Goal: Transaction & Acquisition: Purchase product/service

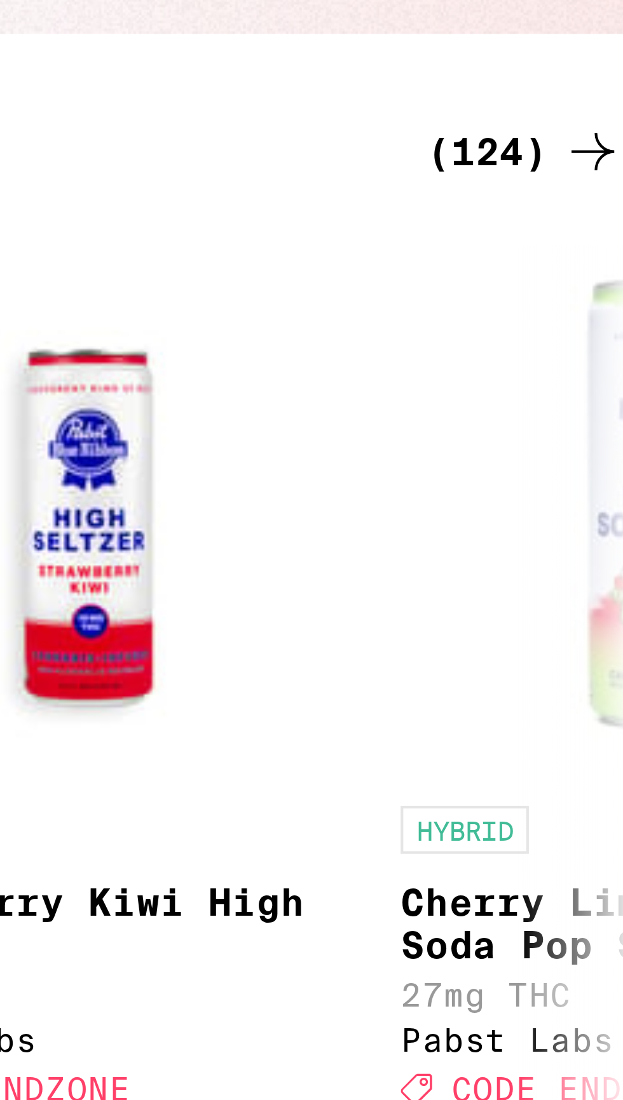
click at [593, 215] on div "(124)" at bounding box center [589, 217] width 47 height 15
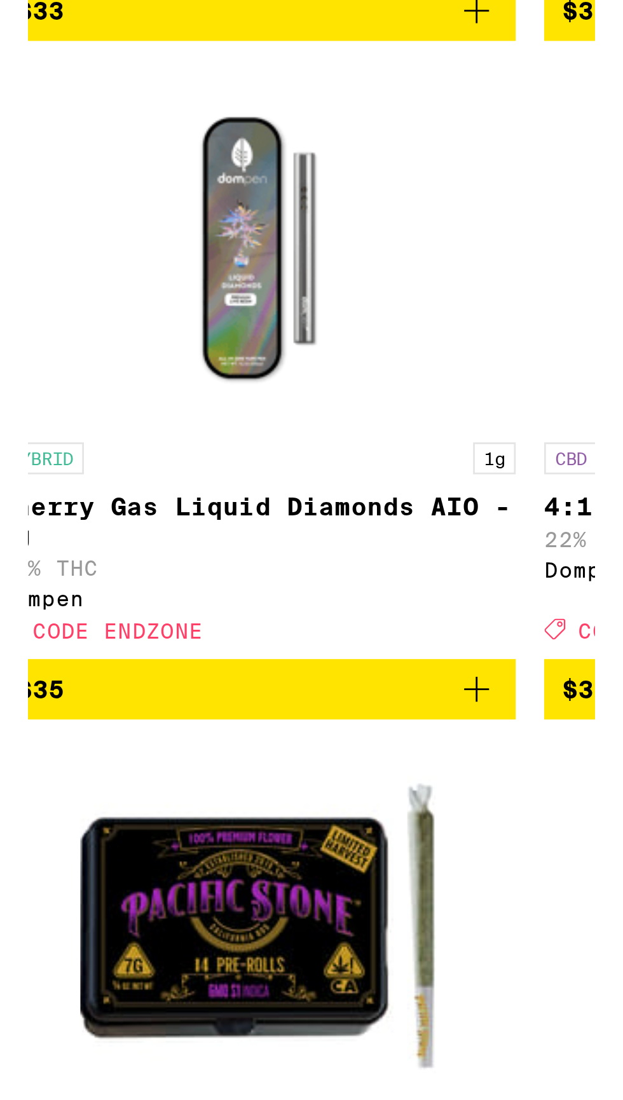
scroll to position [8863, 0]
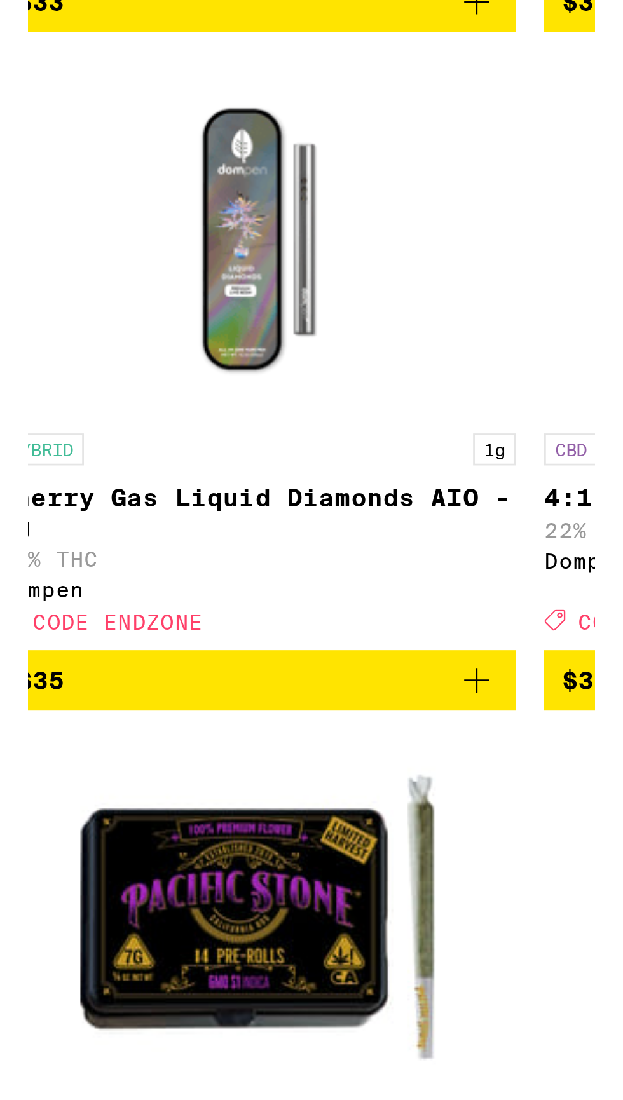
click at [388, 964] on img "Open page for Cherry Gas Liquid Diamonds AIO - 1g from Dompen" at bounding box center [325, 900] width 127 height 127
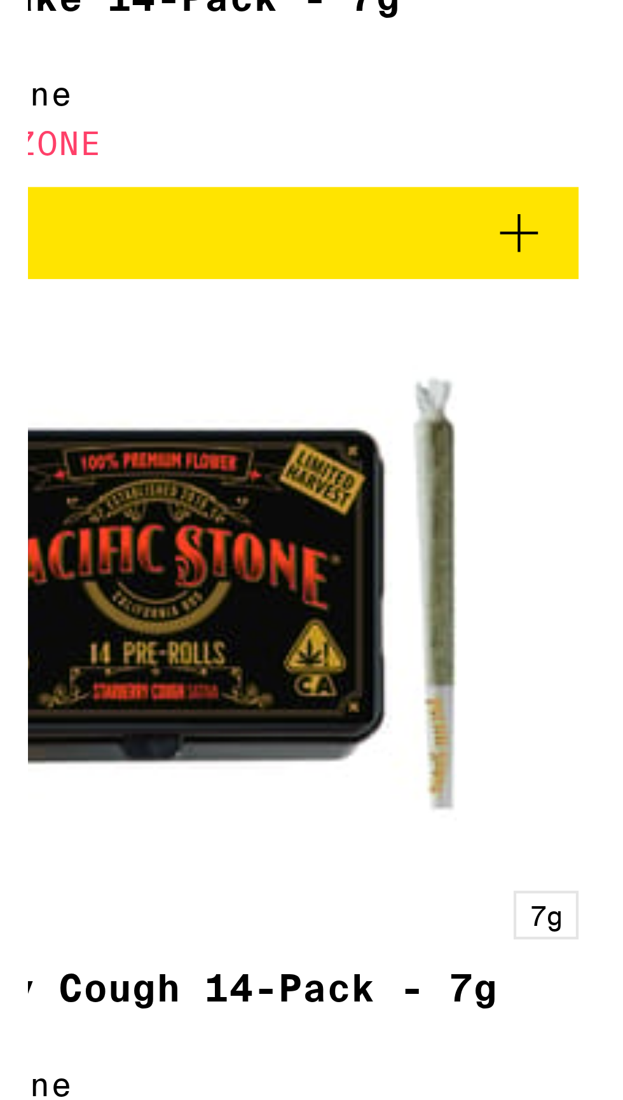
scroll to position [9823, 0]
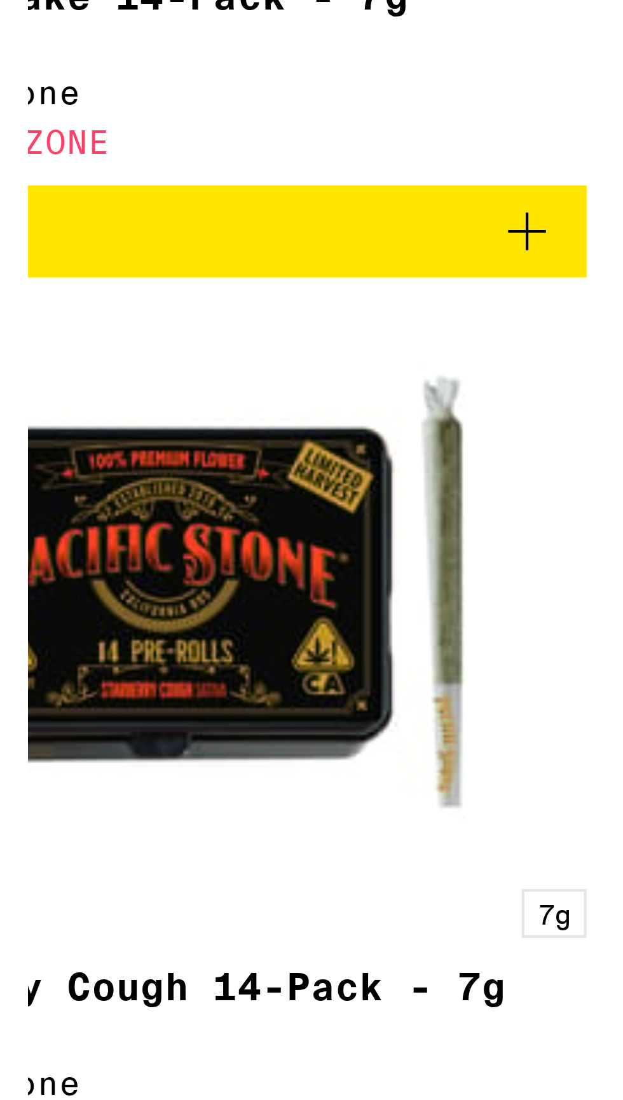
click at [394, 339] on span "$39" at bounding box center [325, 331] width 172 height 15
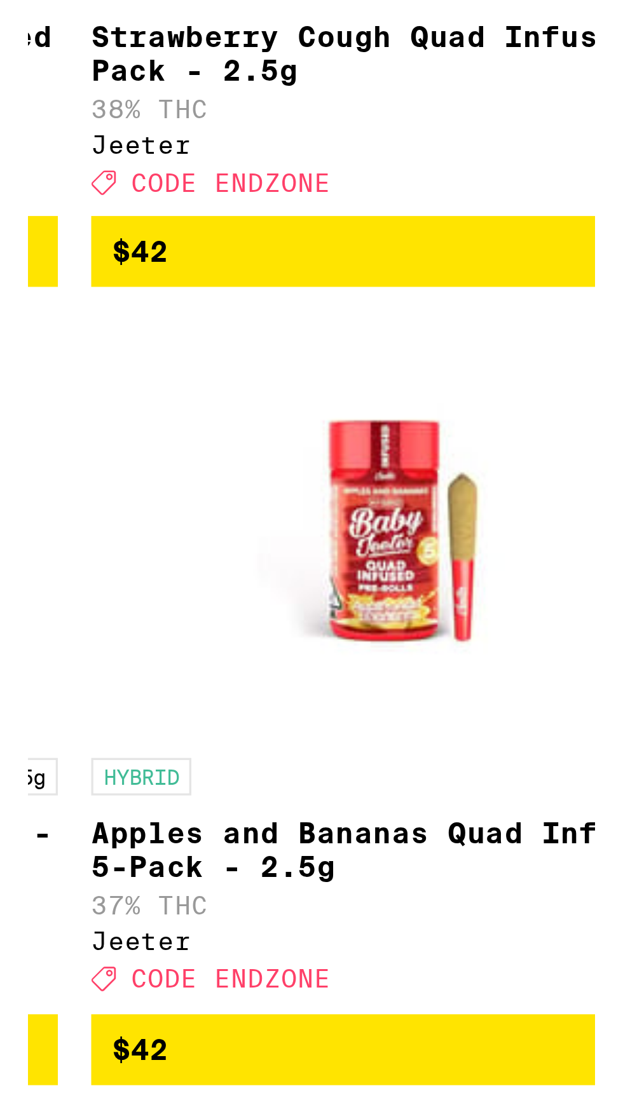
scroll to position [11176, 0]
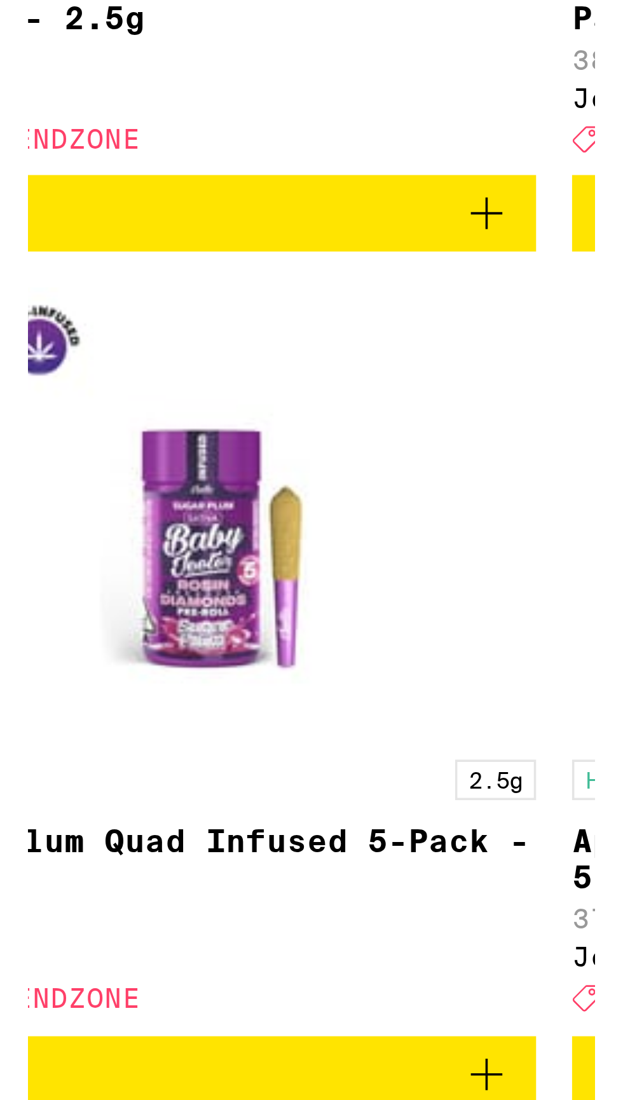
click at [402, 672] on icon "Add to bag" at bounding box center [403, 664] width 15 height 15
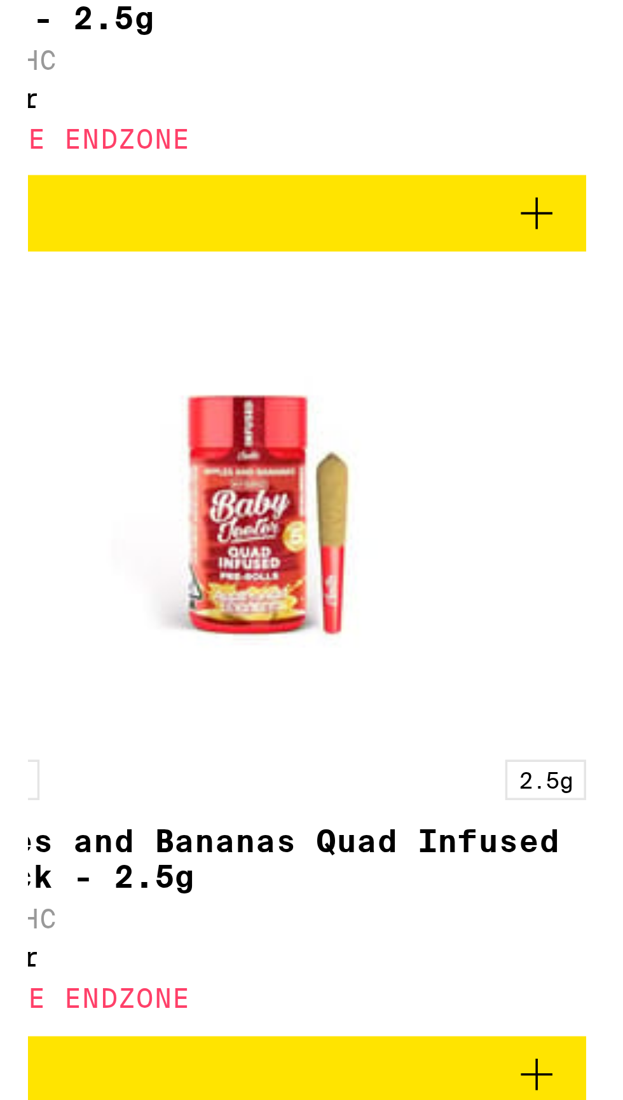
scroll to position [11141, 0]
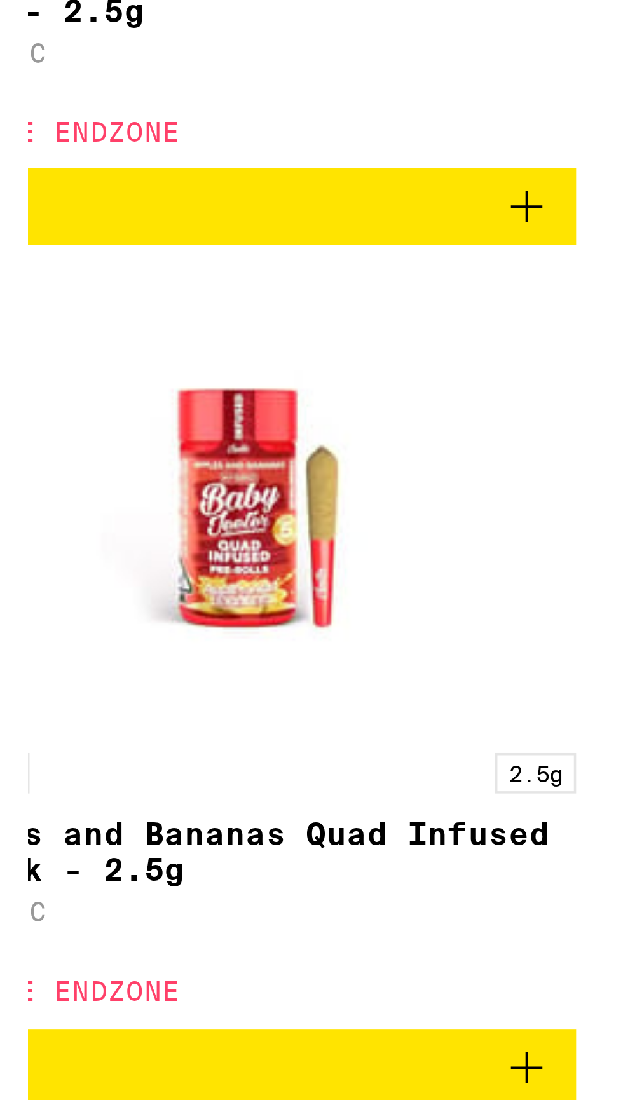
click at [601, 672] on icon "Add to bag" at bounding box center [598, 664] width 15 height 15
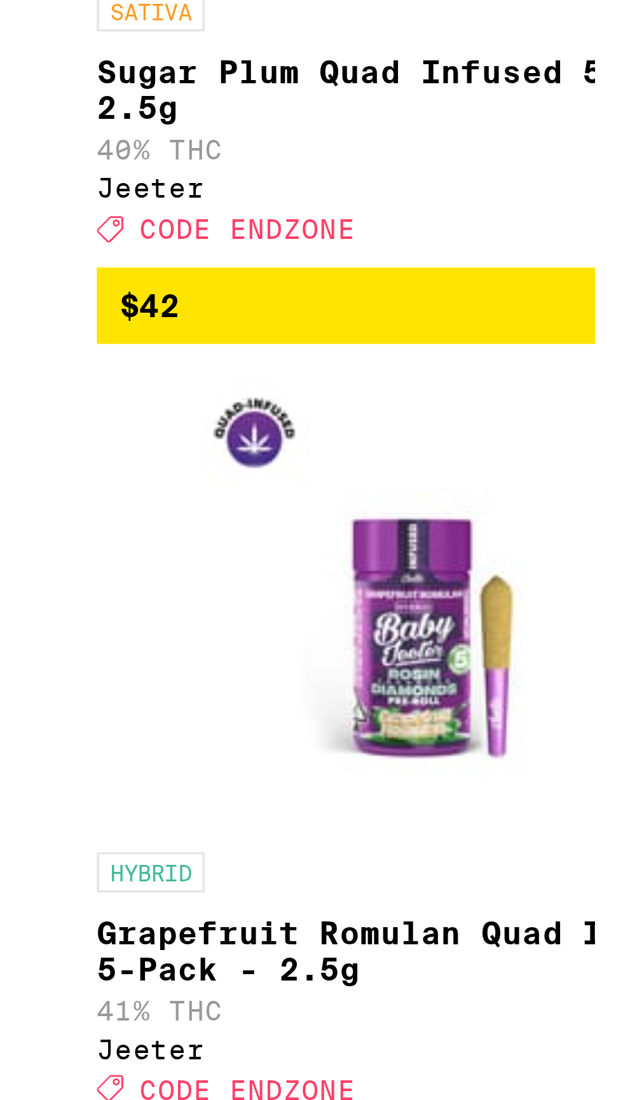
scroll to position [11308, 0]
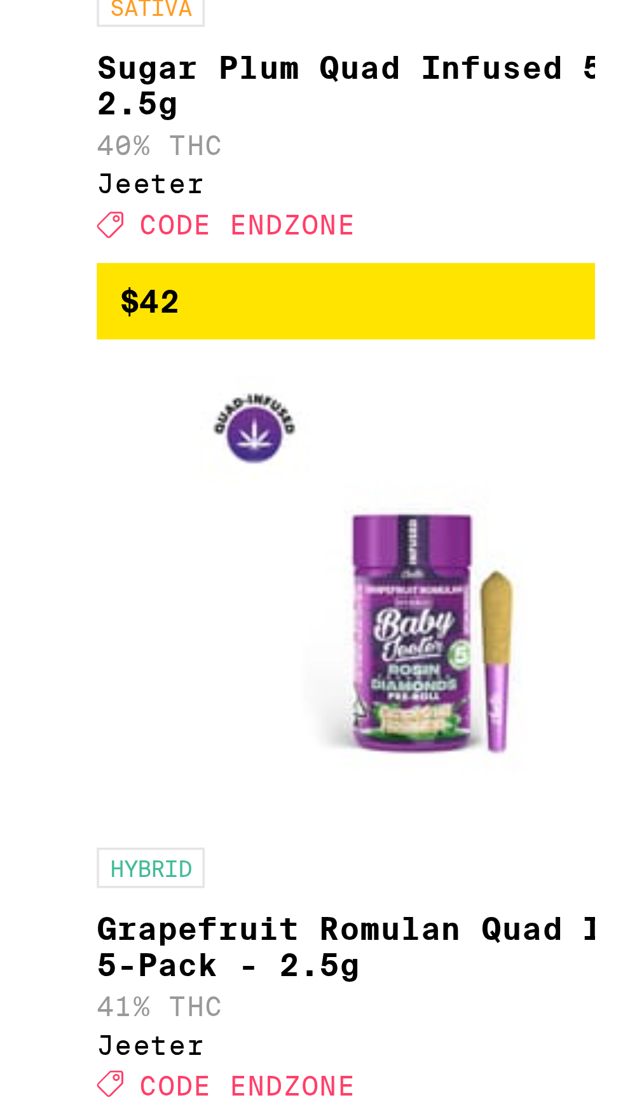
click at [348, 747] on span "$42" at bounding box center [325, 739] width 172 height 15
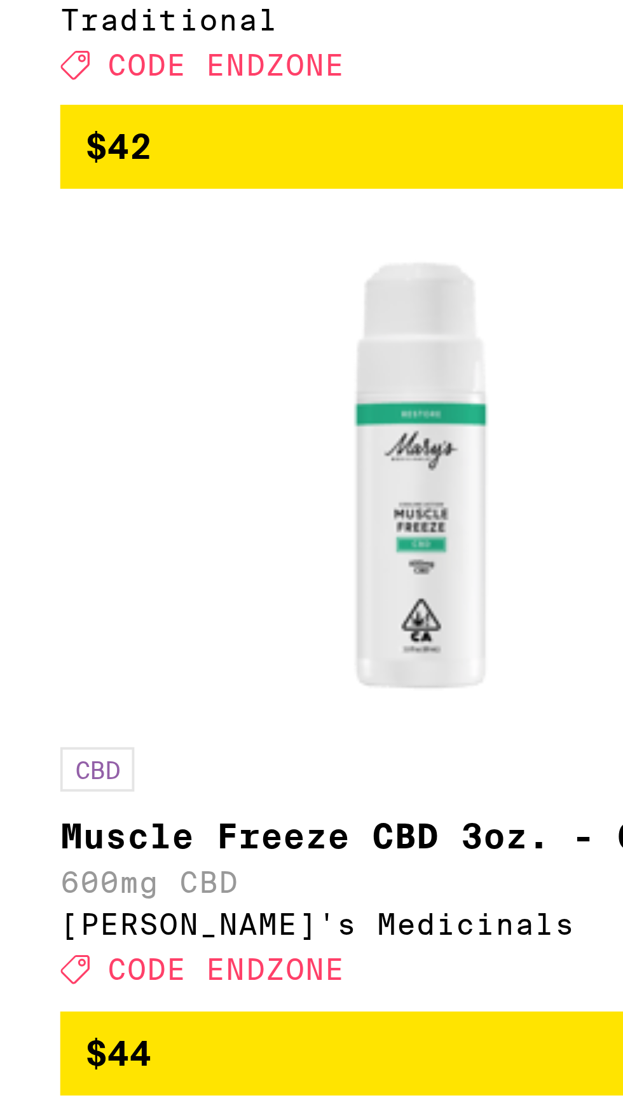
scroll to position [12300, 0]
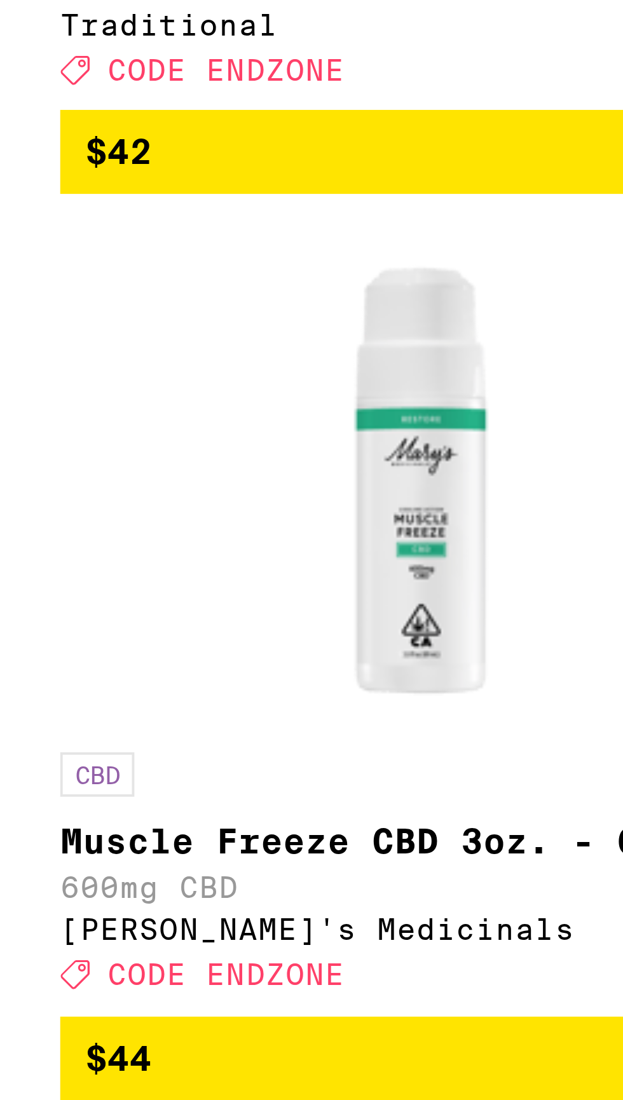
click at [348, 484] on span "$42" at bounding box center [325, 476] width 172 height 15
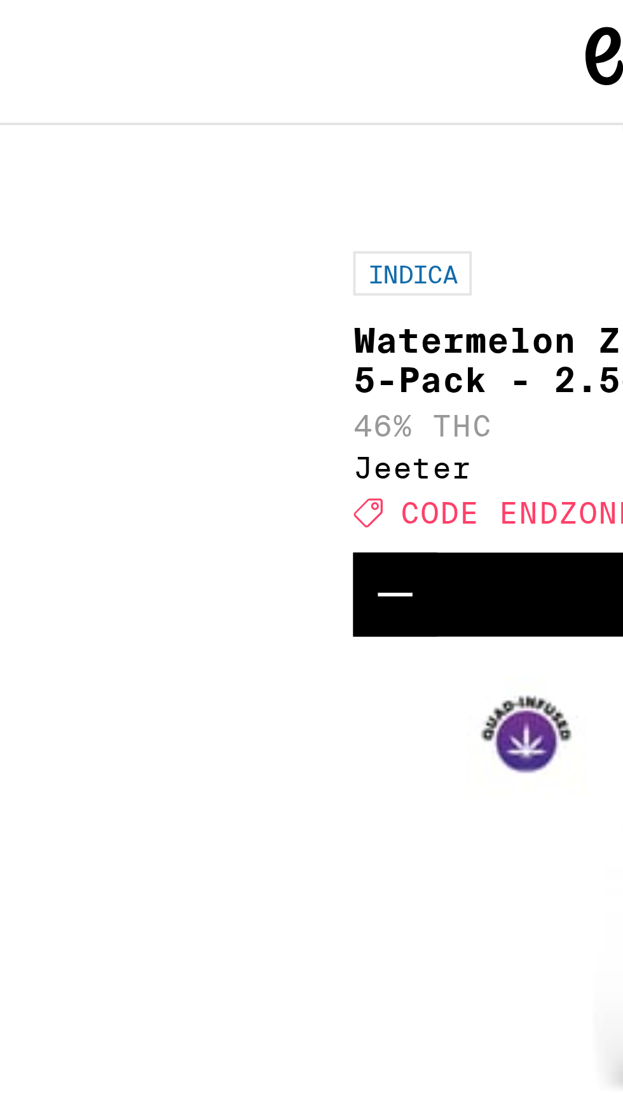
scroll to position [11856, 0]
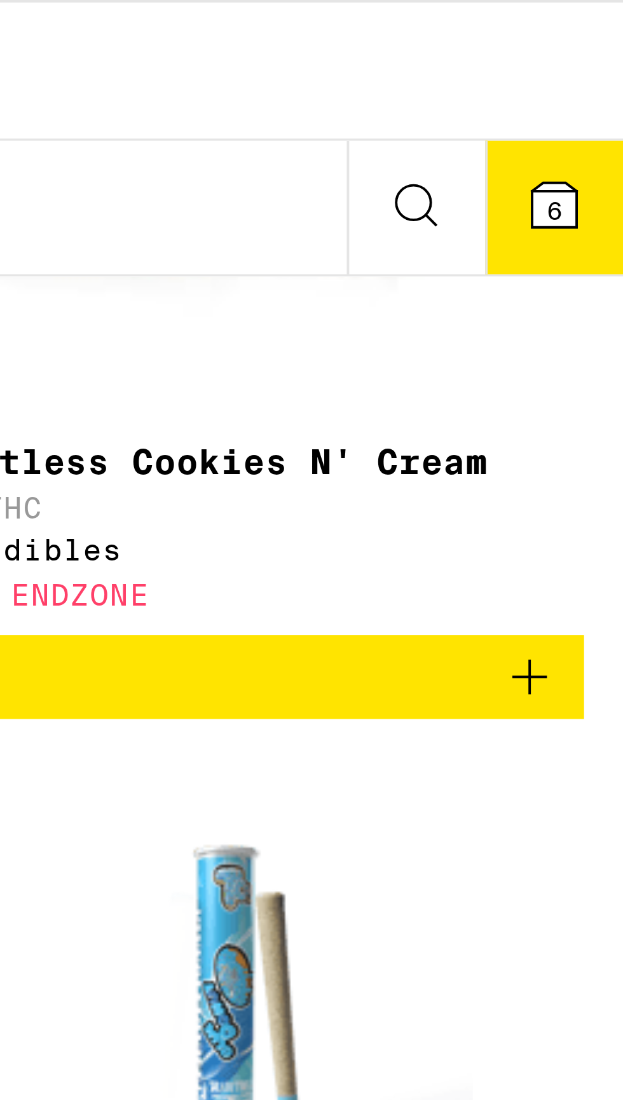
scroll to position [2854, 0]
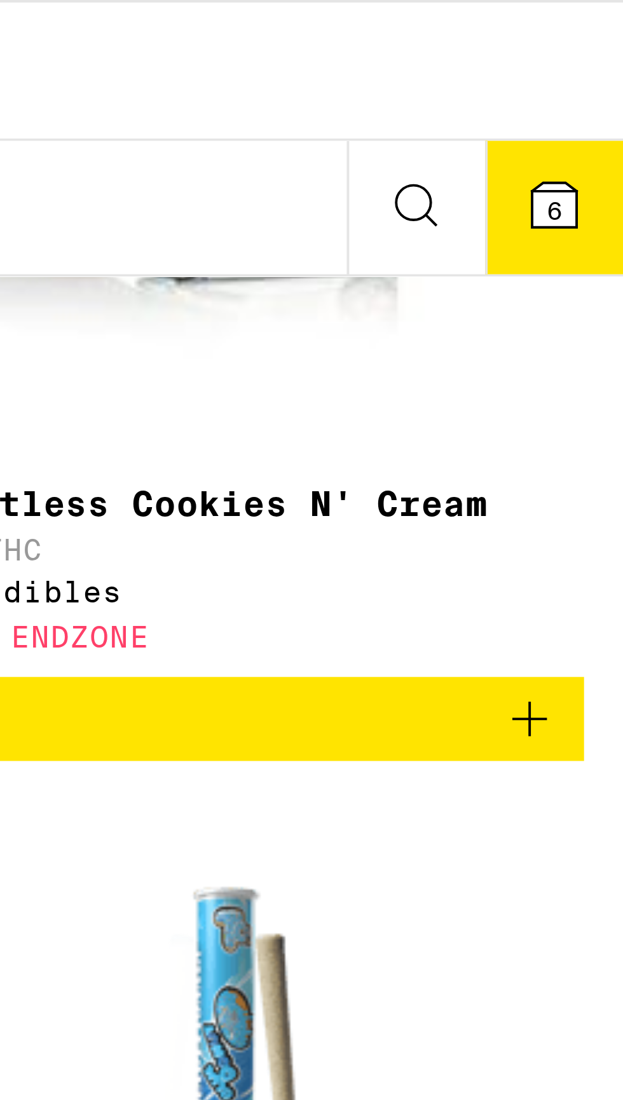
click at [603, 53] on span "6" at bounding box center [605, 54] width 4 height 8
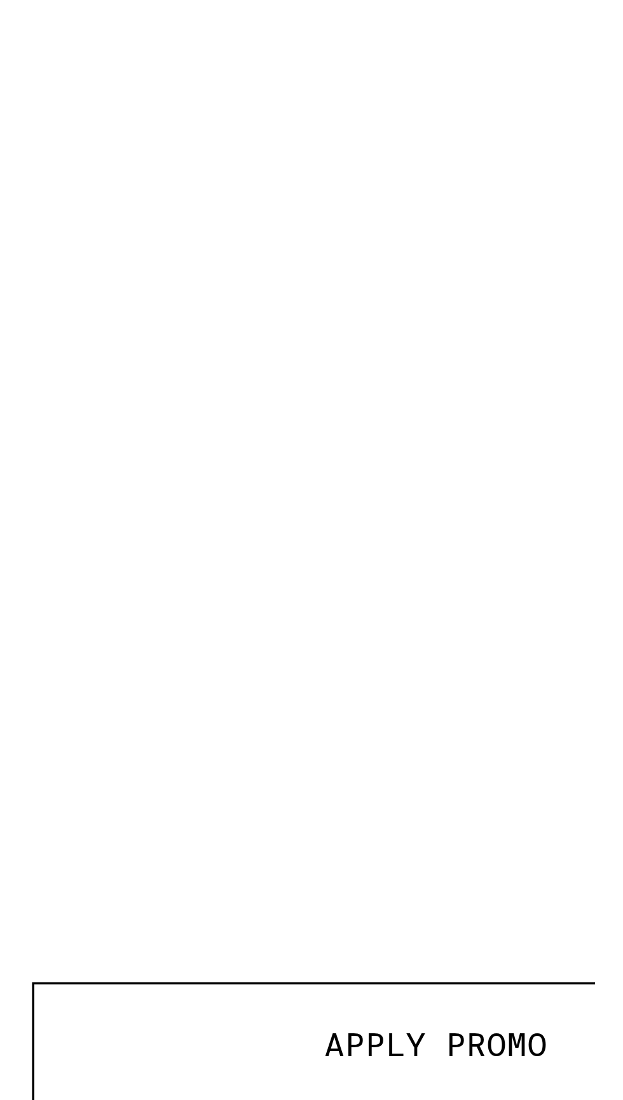
scroll to position [2854, 0]
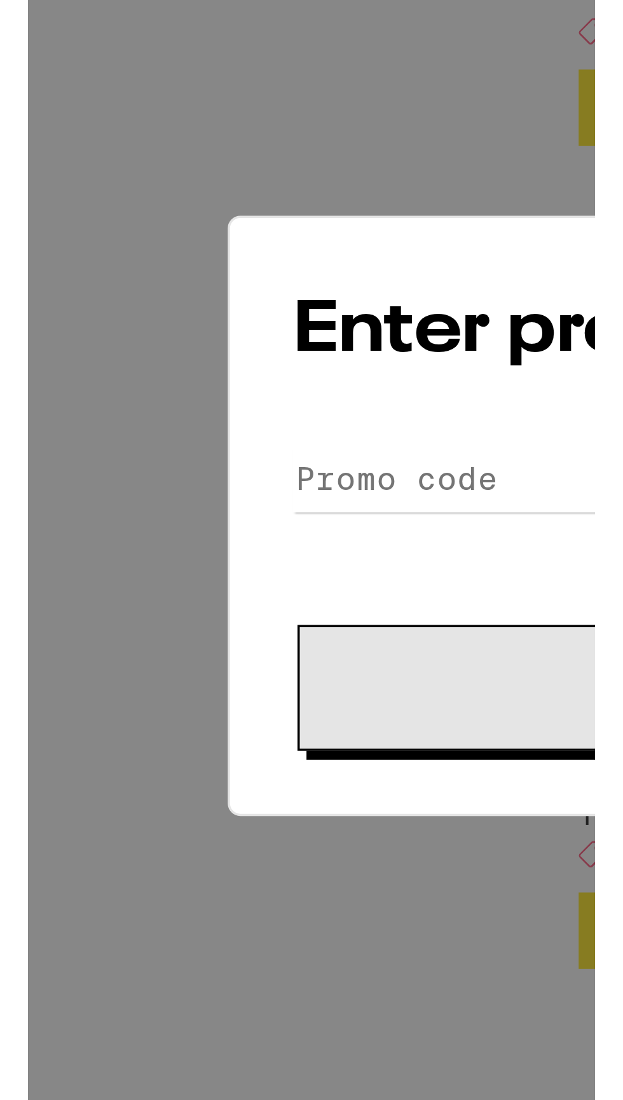
scroll to position [3015, 0]
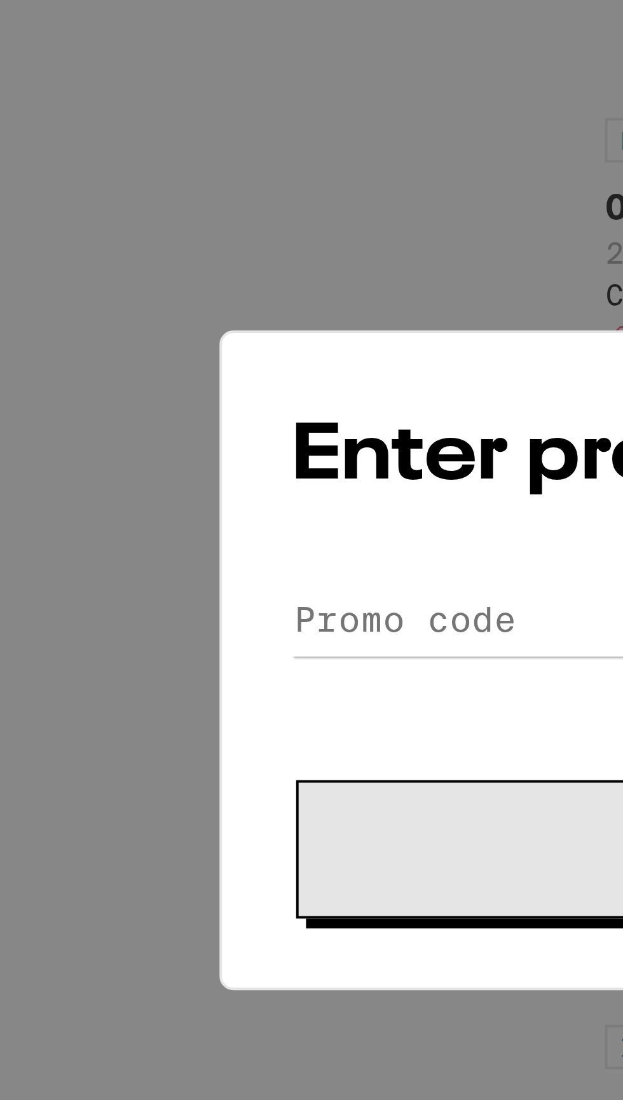
click at [200, 563] on form "Promo Code Apply" at bounding box center [311, 573] width 319 height 86
click at [196, 560] on form "Promo Code Apply" at bounding box center [311, 573] width 319 height 86
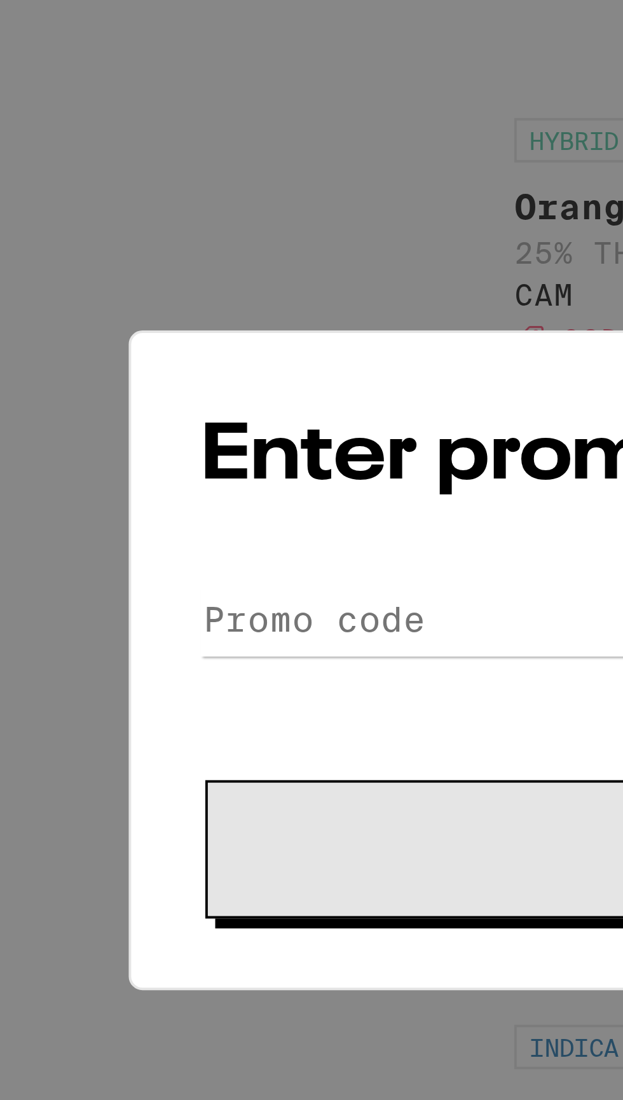
click at [198, 559] on form "Promo Code Apply" at bounding box center [311, 573] width 319 height 86
click at [209, 530] on input "Promo Code" at bounding box center [311, 539] width 319 height 19
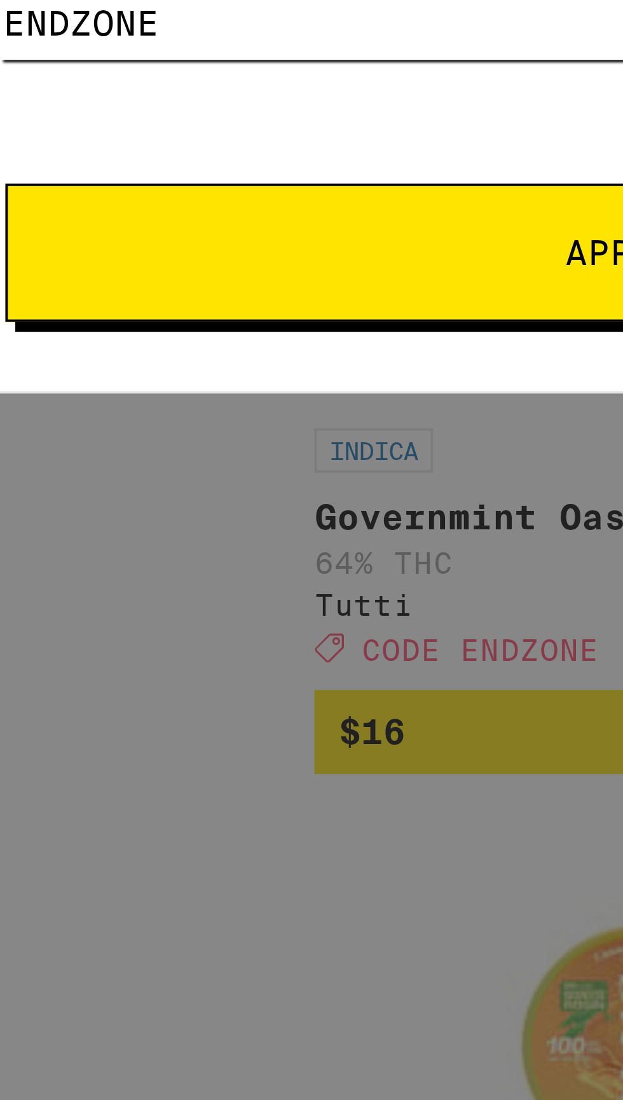
type input "ENDZONE"
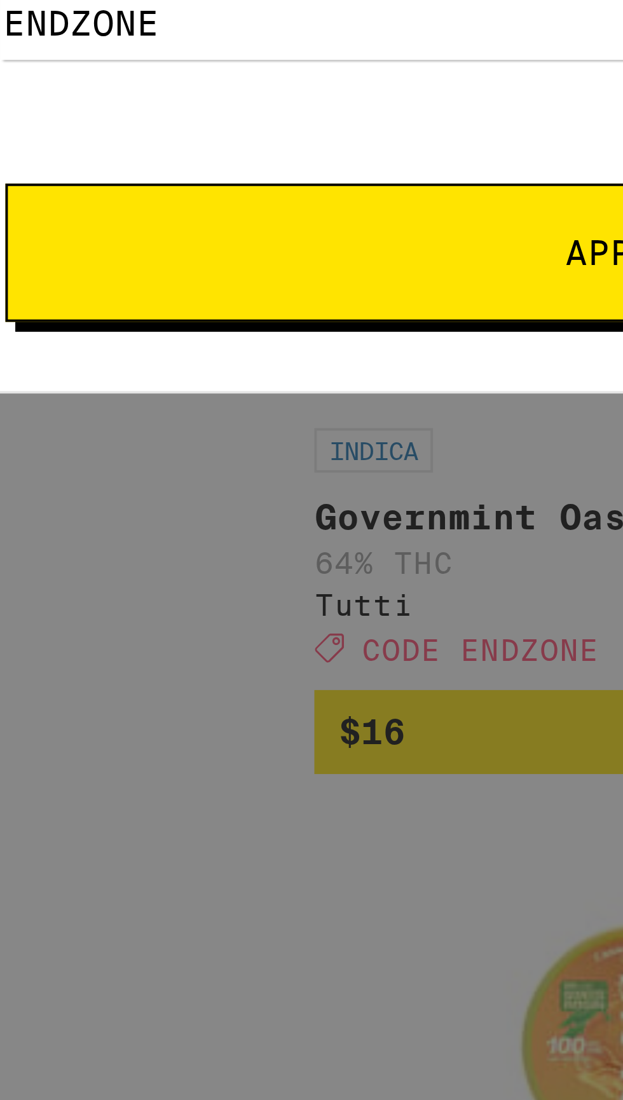
click at [292, 597] on span "Apply" at bounding box center [311, 598] width 229 height 9
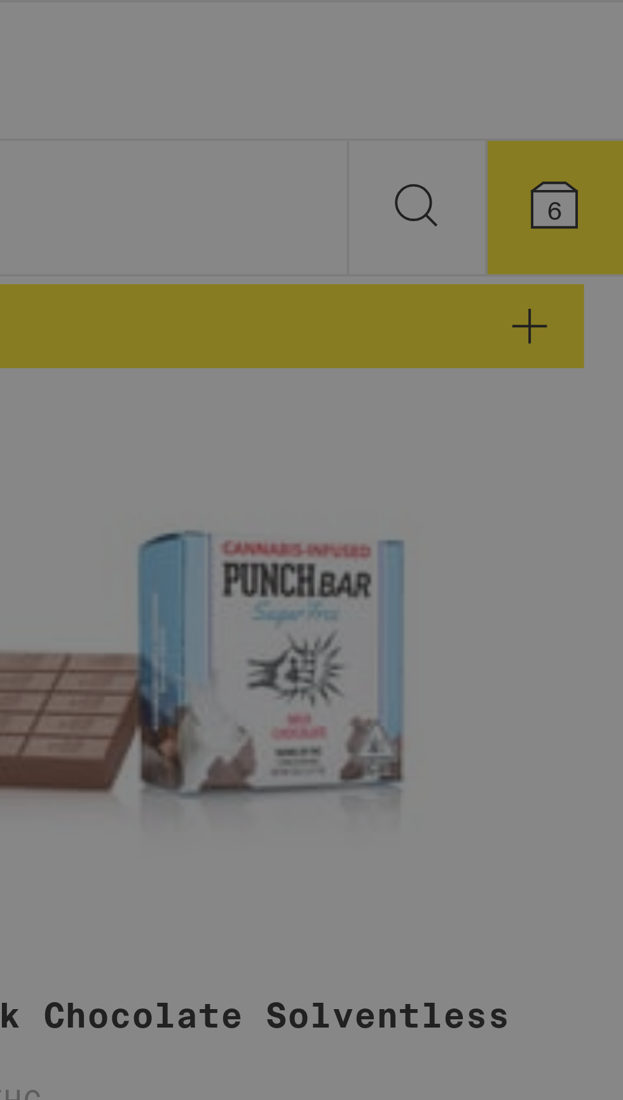
scroll to position [2478, 0]
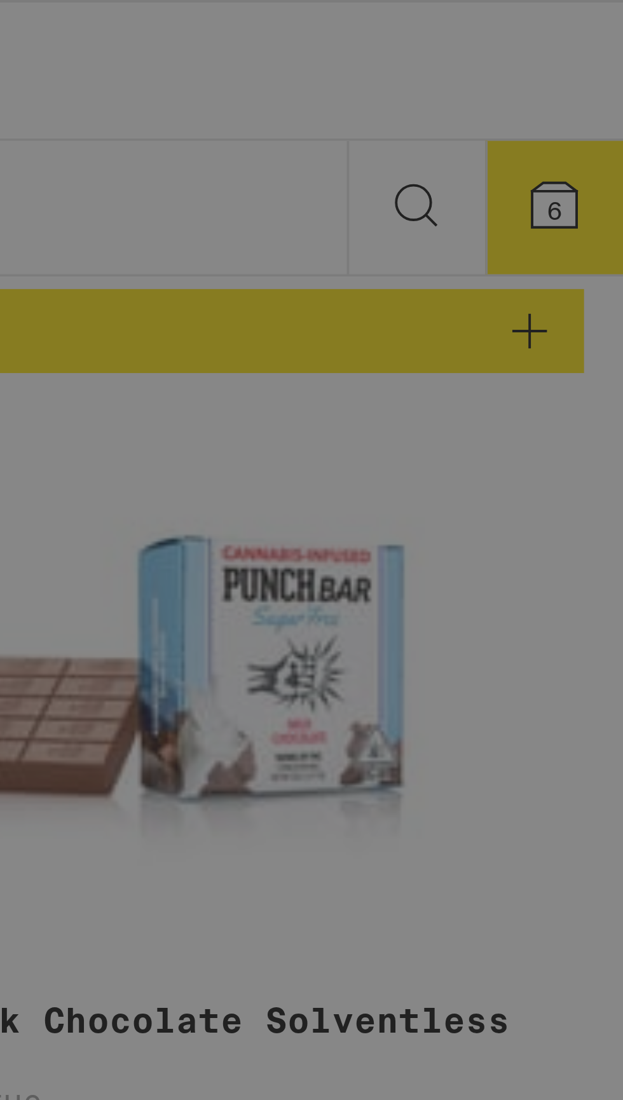
click at [602, 53] on div "Success! Your promo has been applied to this order. Promo Code ENDZONE Keep Sho…" at bounding box center [311, 550] width 623 height 1100
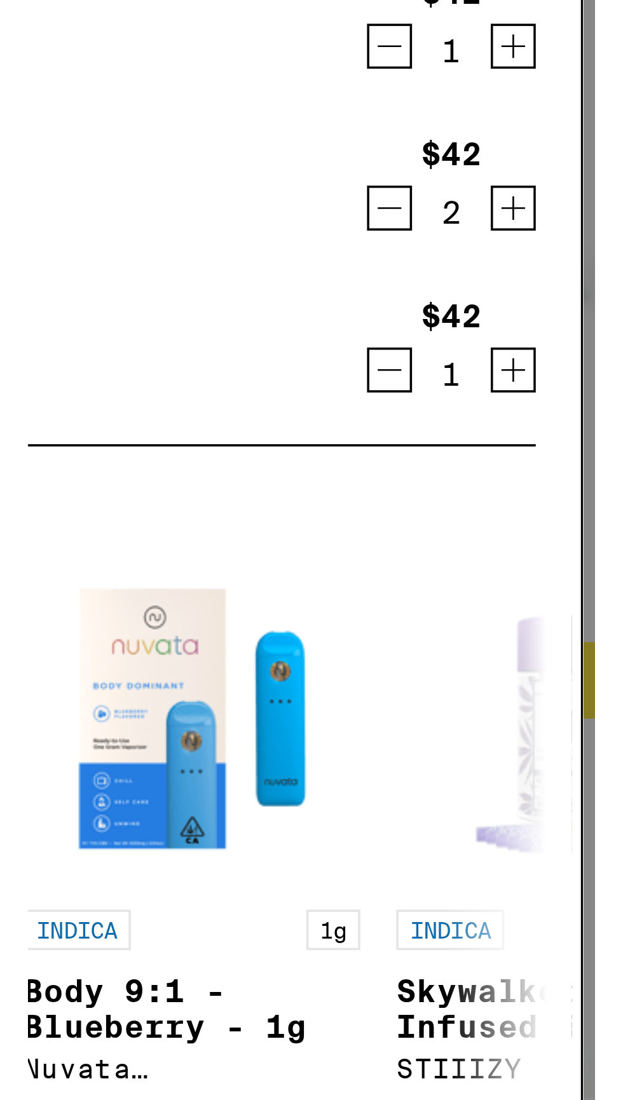
scroll to position [2934, 0]
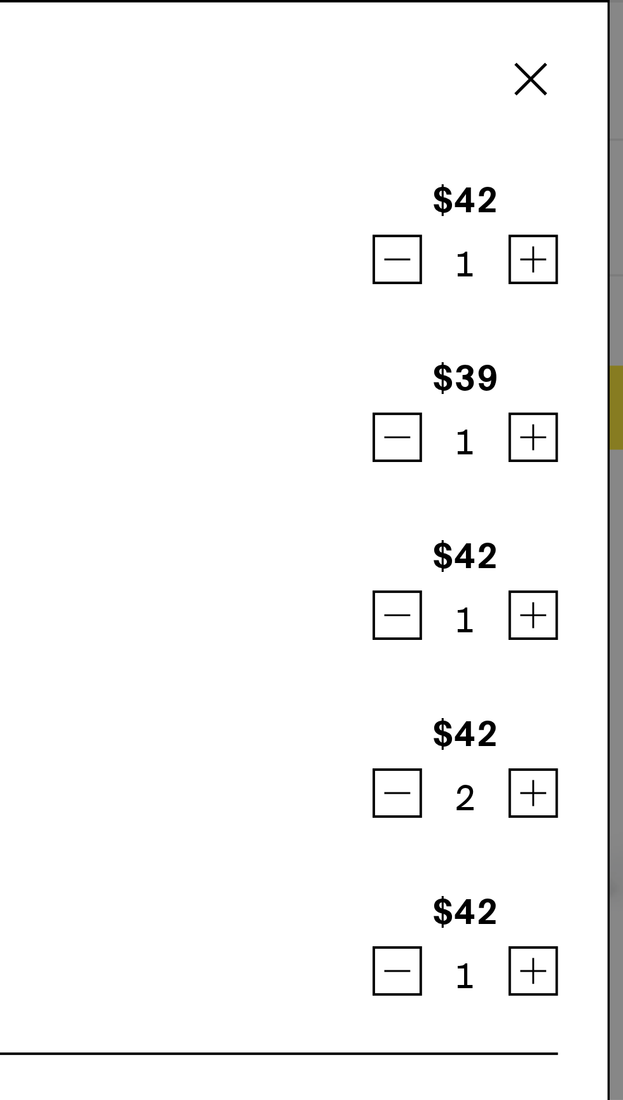
click at [536, 20] on icon at bounding box center [535, 20] width 19 height 19
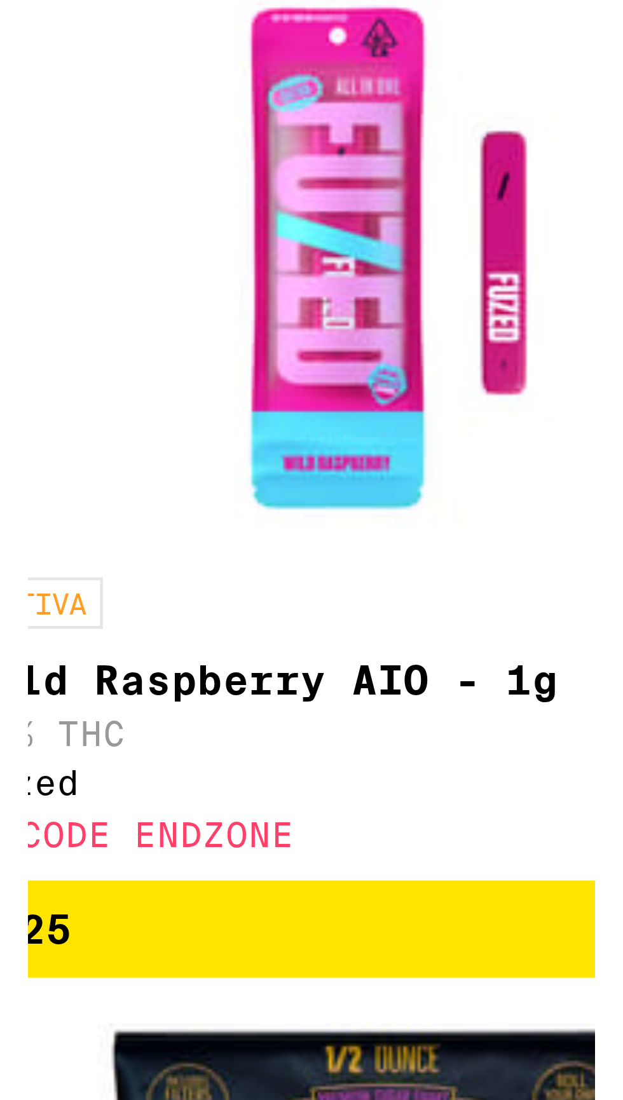
scroll to position [6255, 0]
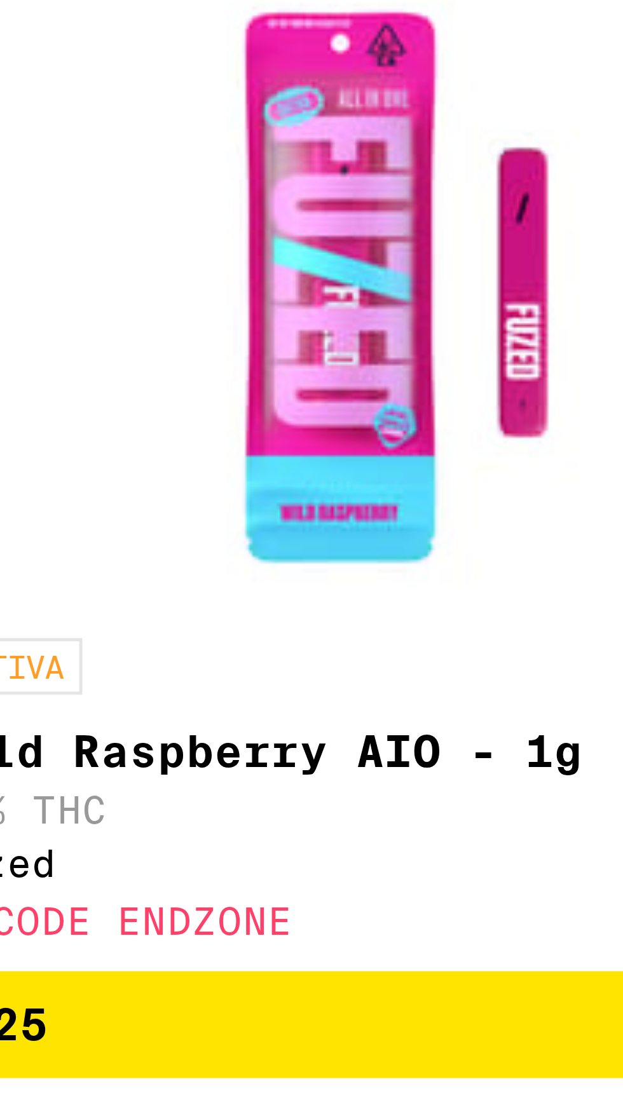
click at [505, 727] on img "Open page for Passion Fruit AIO - 1g from Fuzed" at bounding box center [520, 663] width 127 height 127
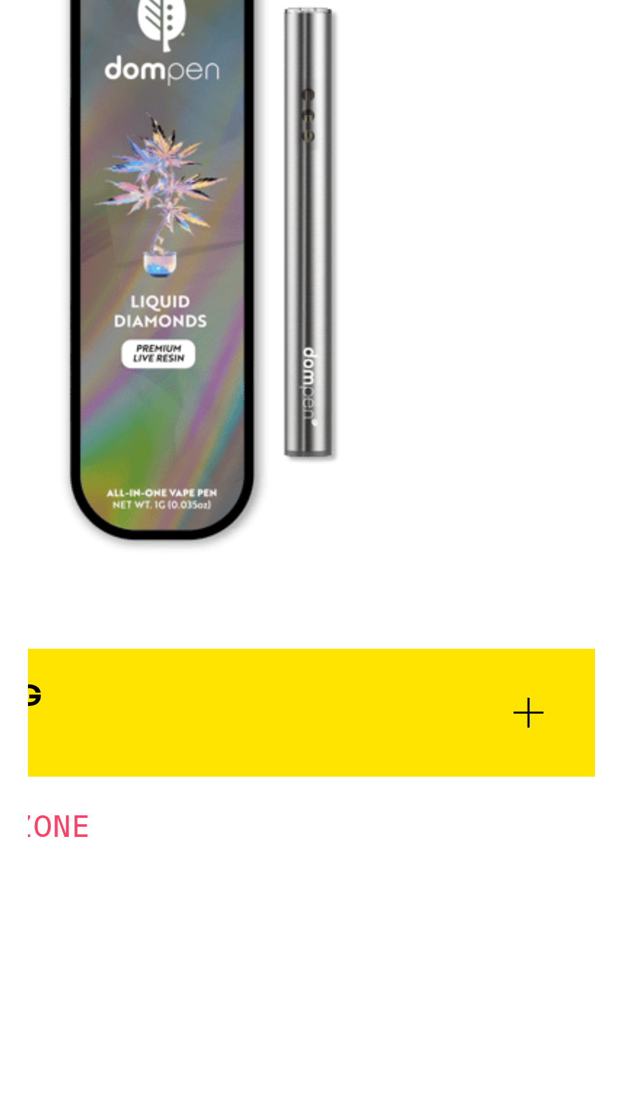
scroll to position [6255, 0]
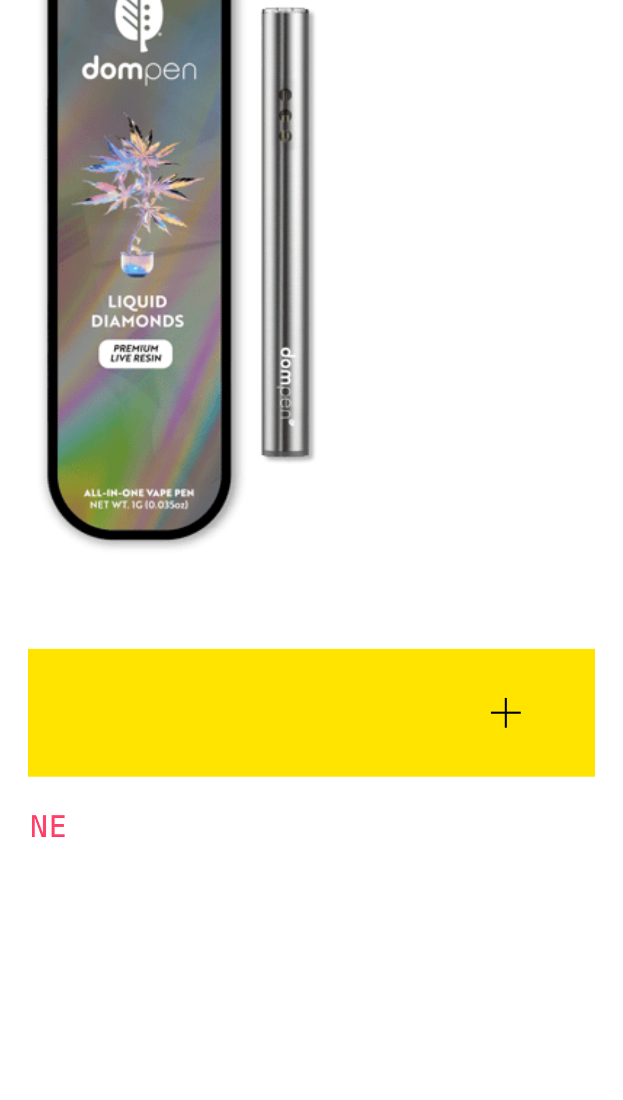
click at [599, 268] on icon at bounding box center [596, 268] width 15 height 15
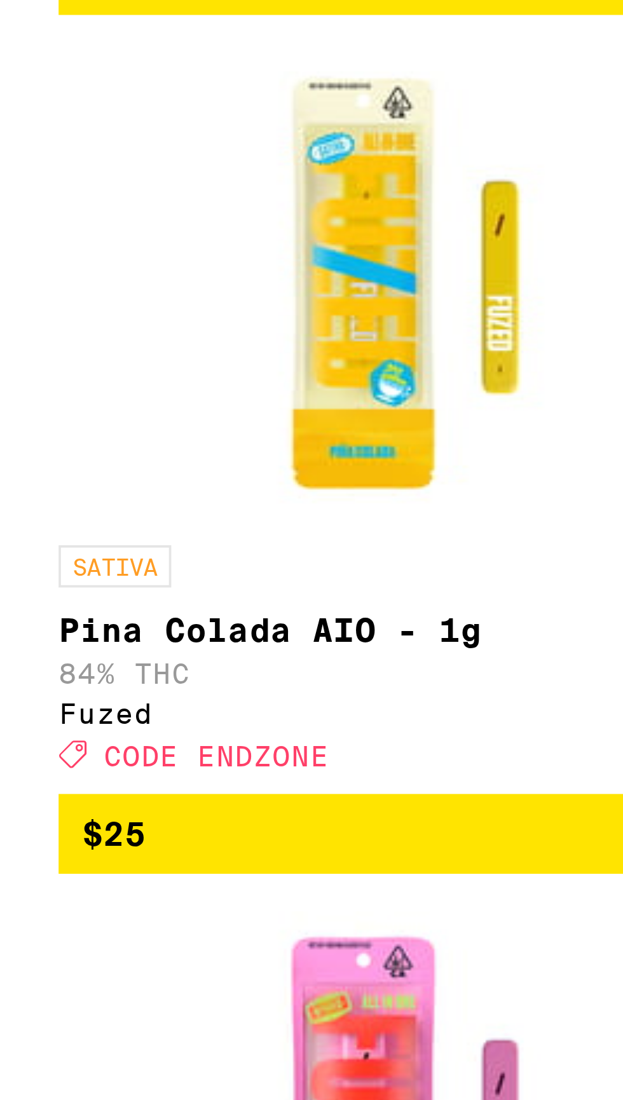
scroll to position [6364, 0]
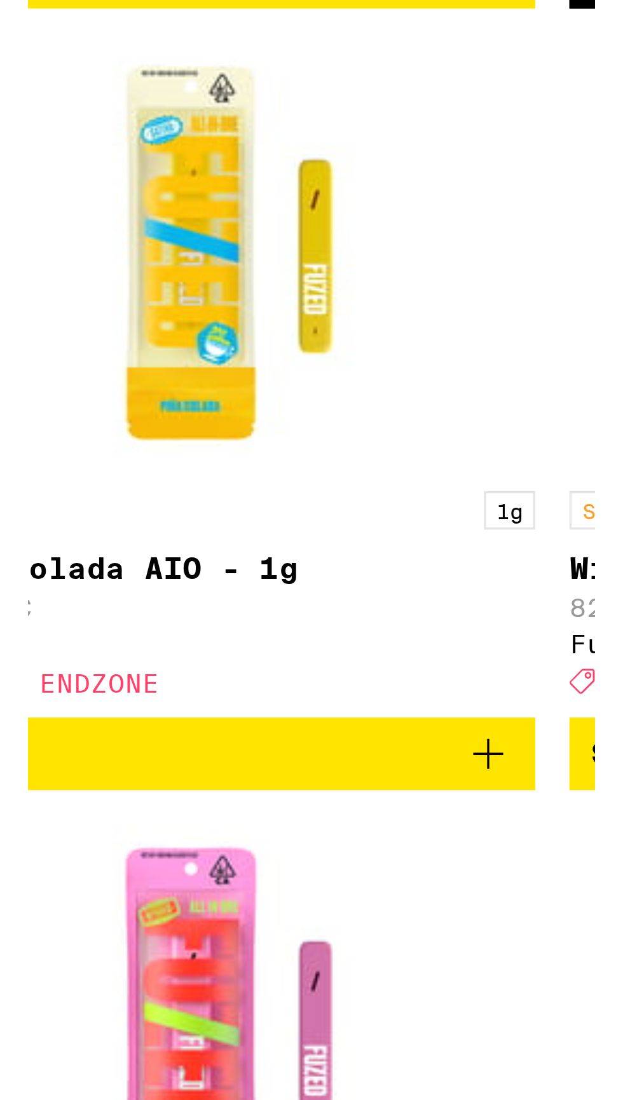
click at [402, 711] on icon "Add to bag" at bounding box center [403, 703] width 15 height 15
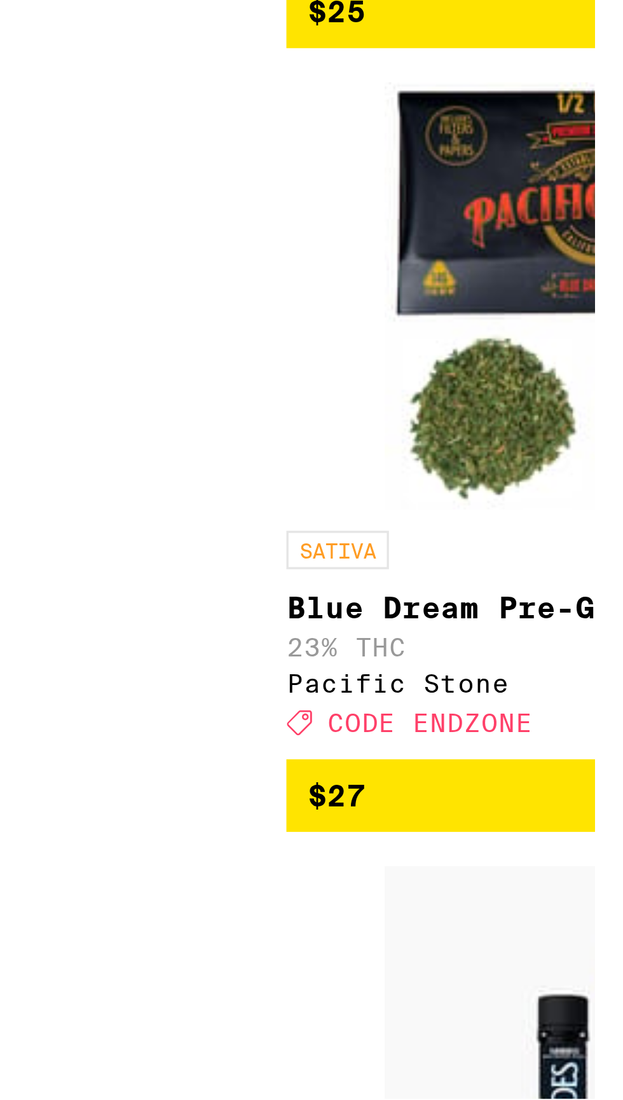
scroll to position [6653, 0]
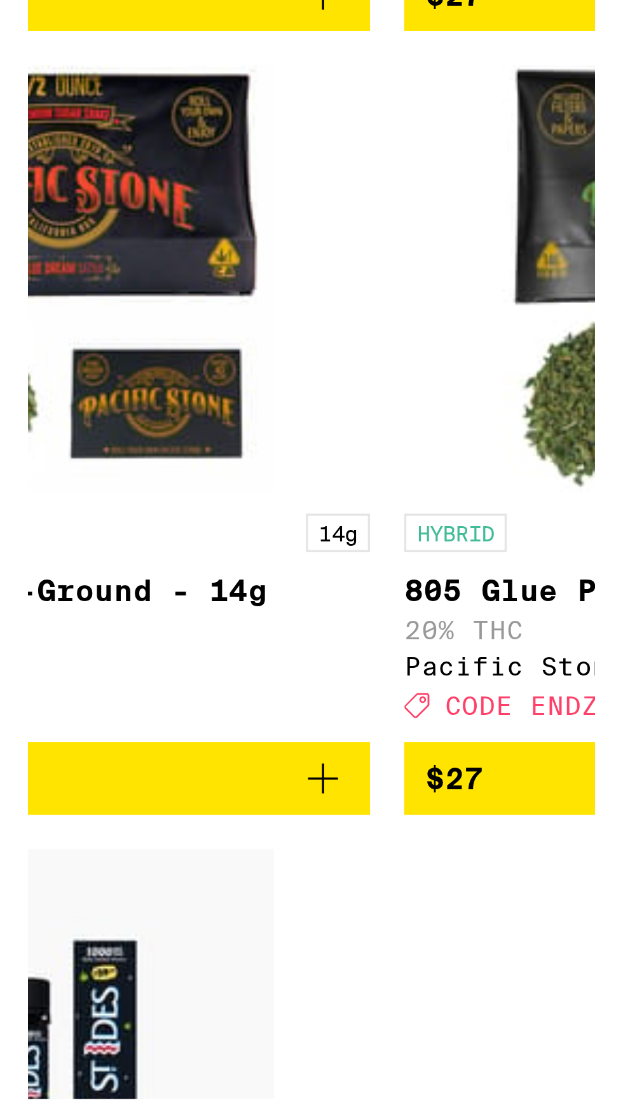
click at [406, 888] on icon "Add to bag" at bounding box center [403, 880] width 15 height 15
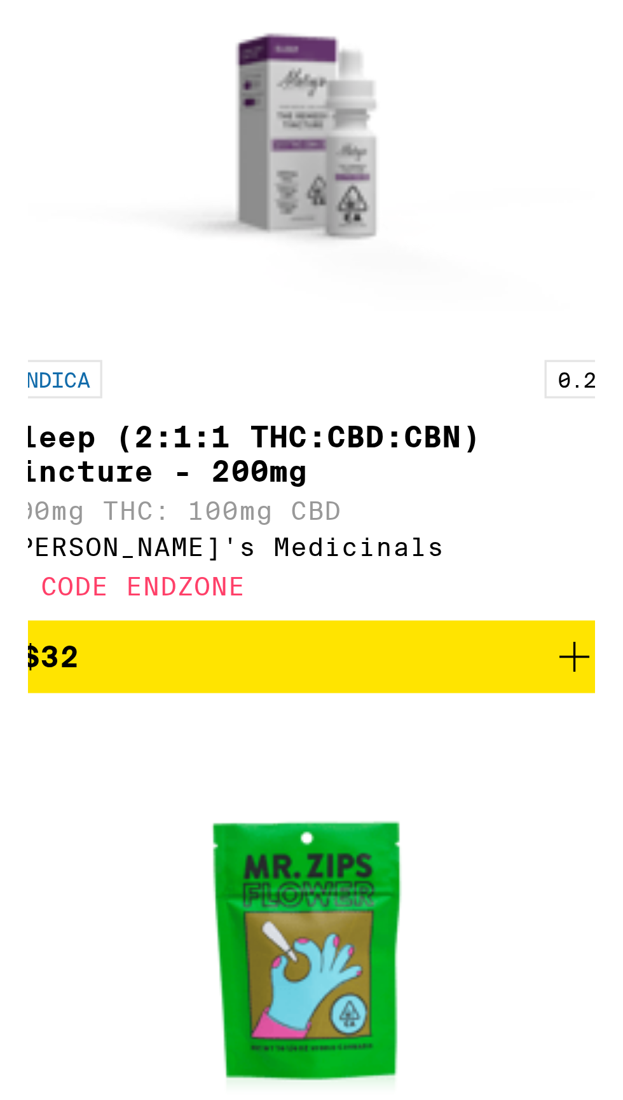
scroll to position [7174, 0]
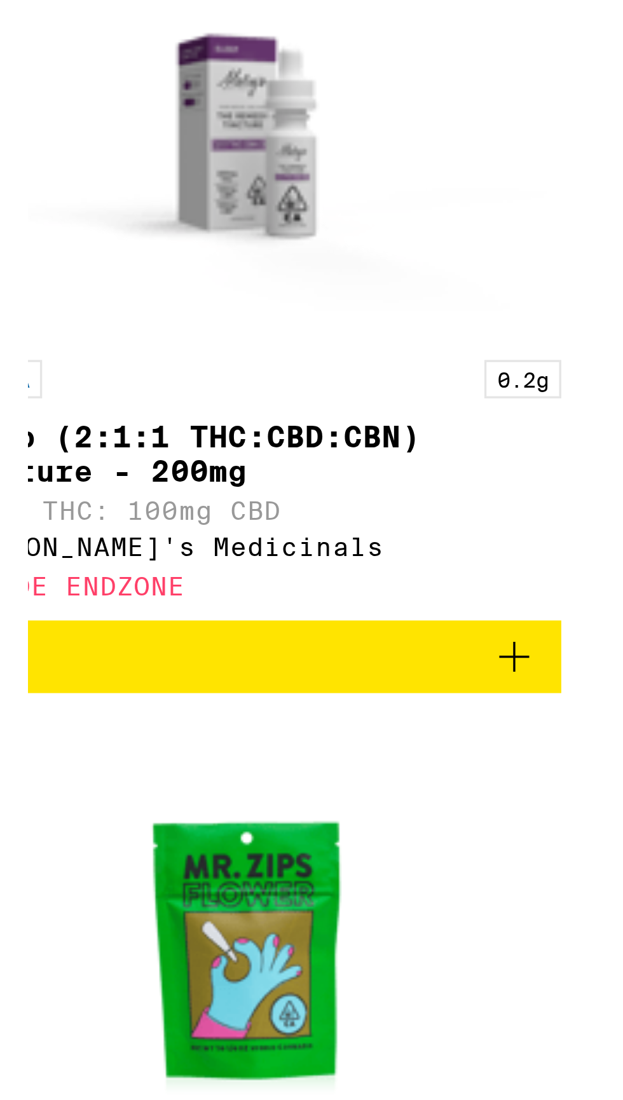
click at [599, 842] on icon "Add to bag" at bounding box center [598, 834] width 15 height 15
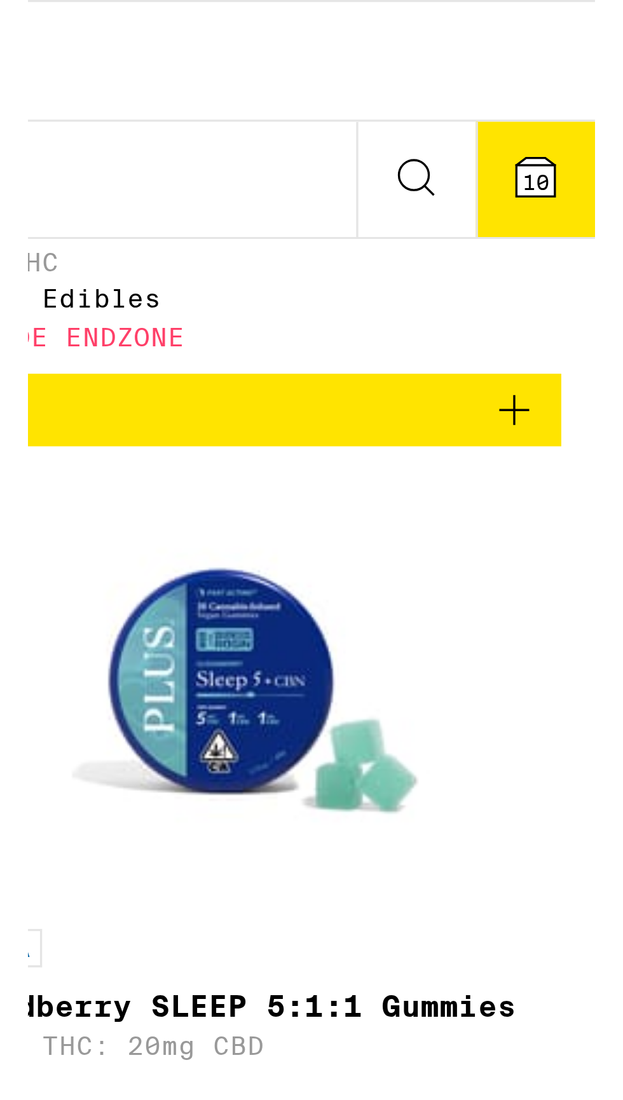
scroll to position [5032, 0]
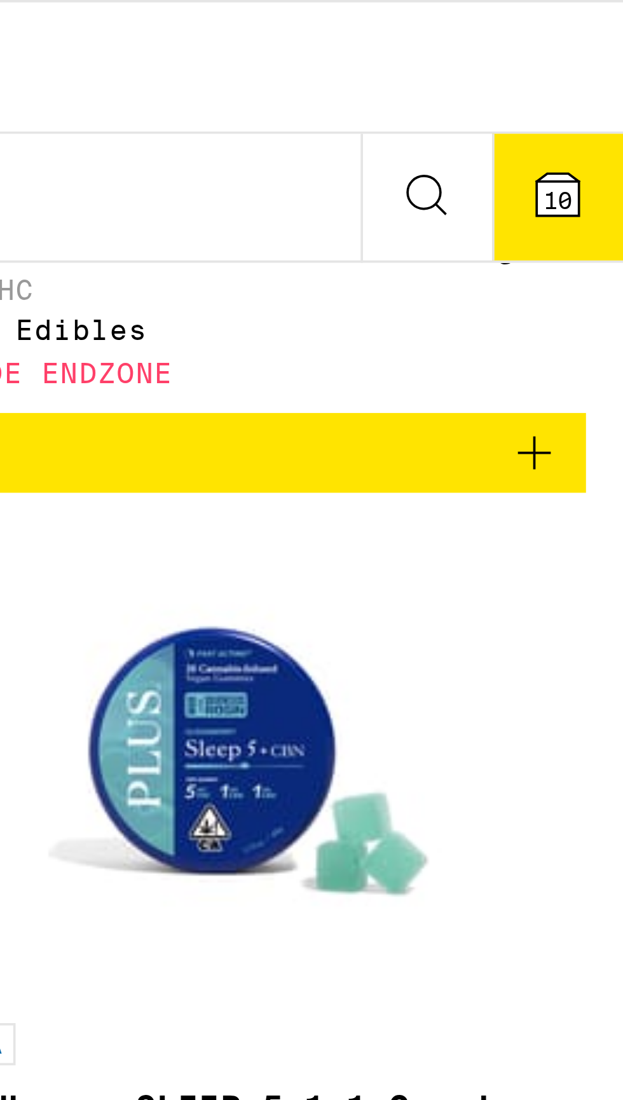
click at [608, 51] on span "10" at bounding box center [605, 54] width 8 height 8
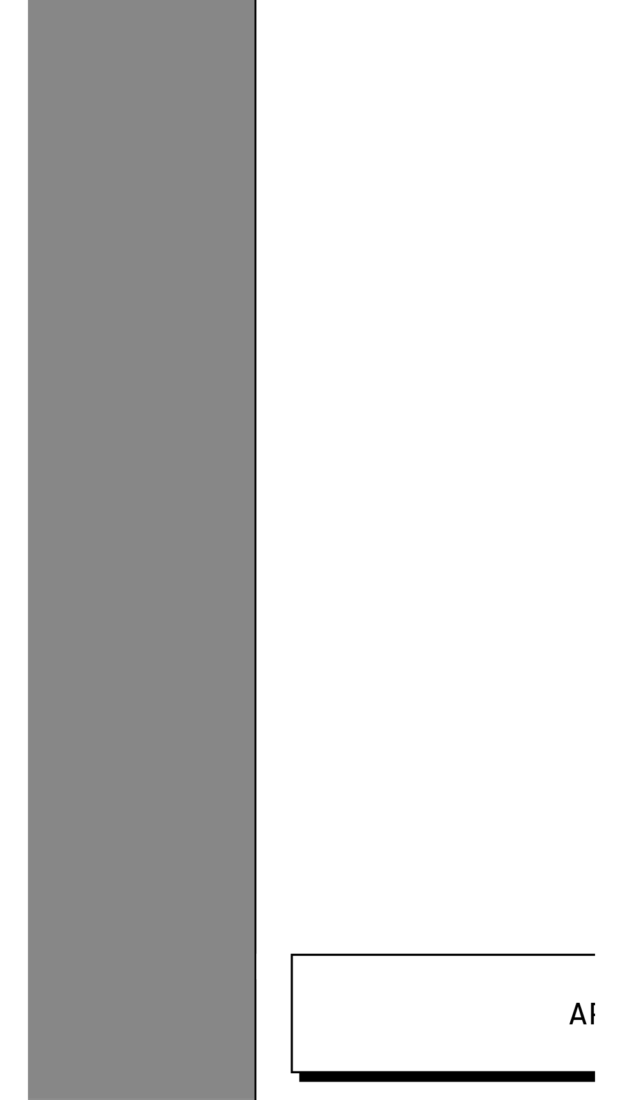
scroll to position [5033, 0]
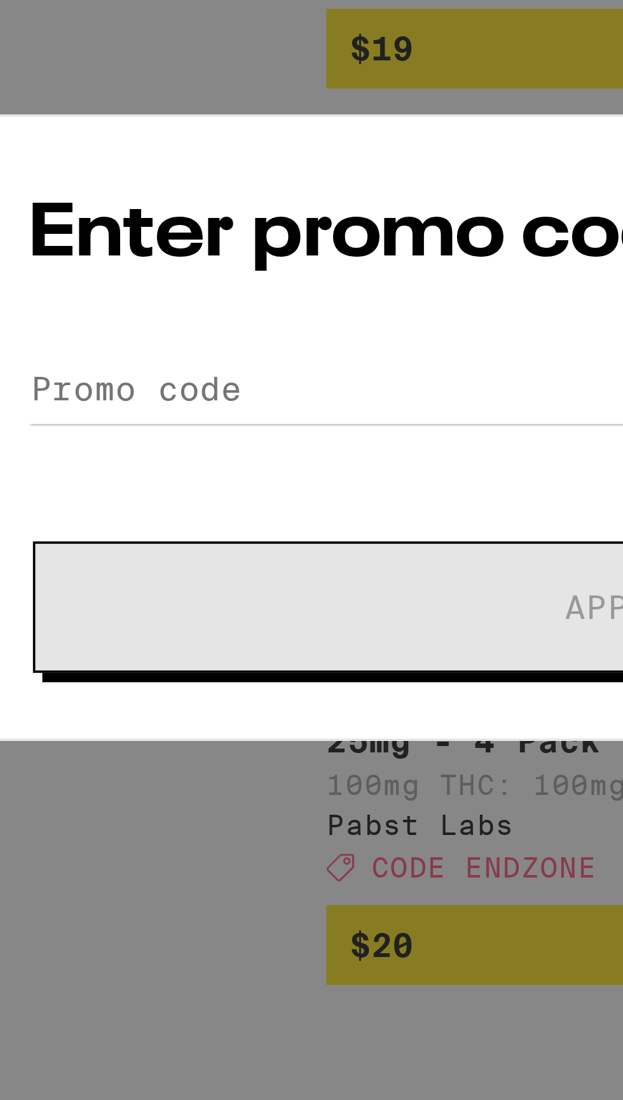
scroll to position [5193, 0]
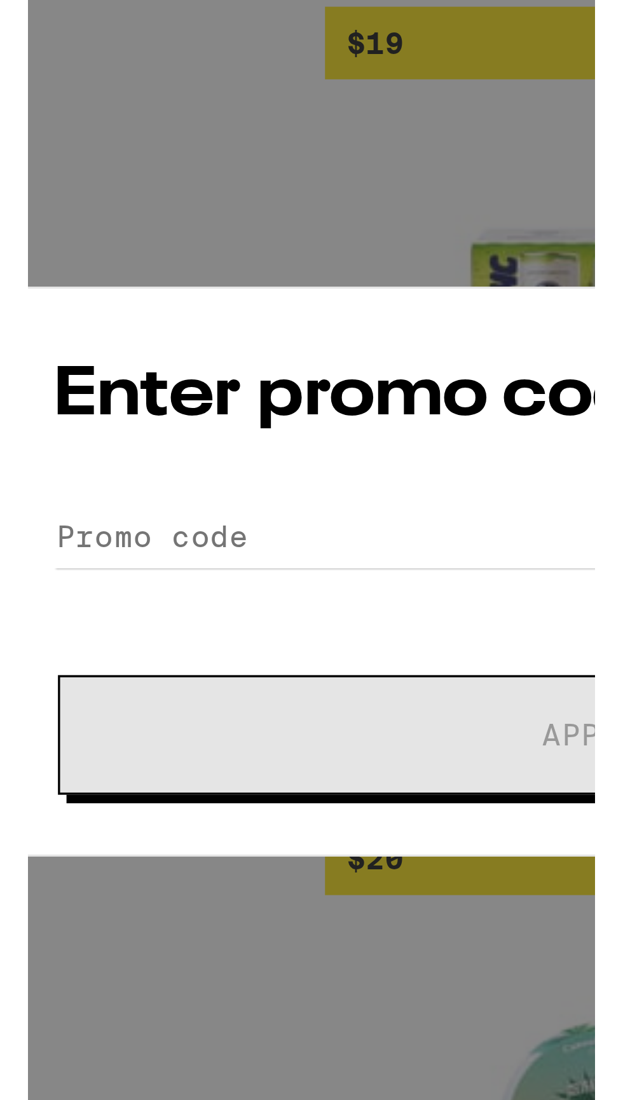
click at [241, 540] on h2 "Enter promo code below" at bounding box center [311, 552] width 319 height 29
click at [227, 590] on input "Promo Code" at bounding box center [311, 594] width 319 height 19
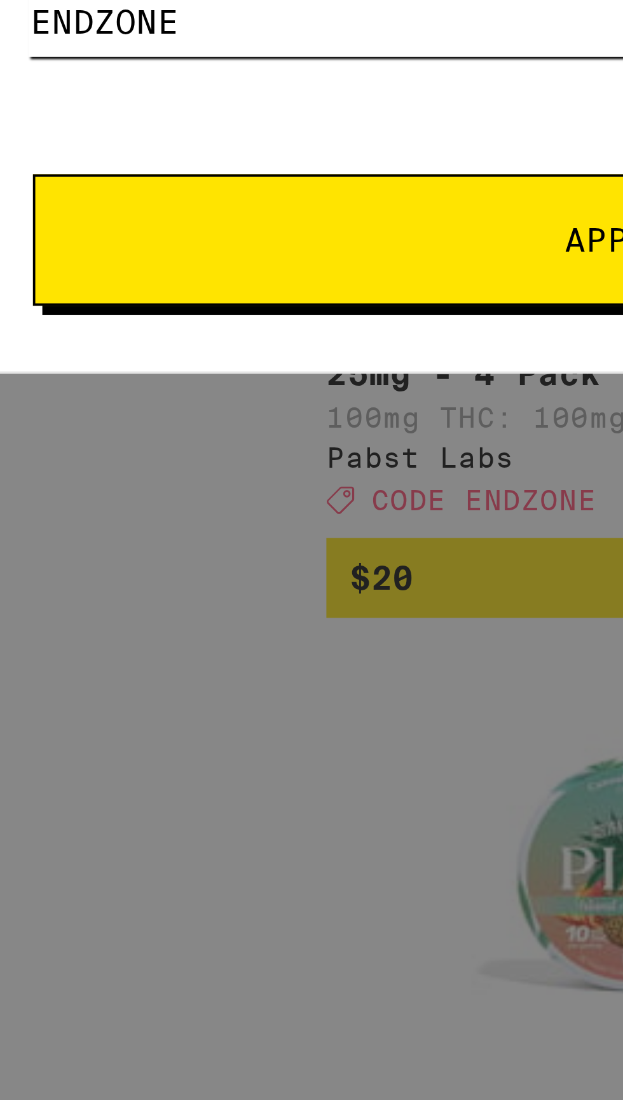
type input "ENDZONE"
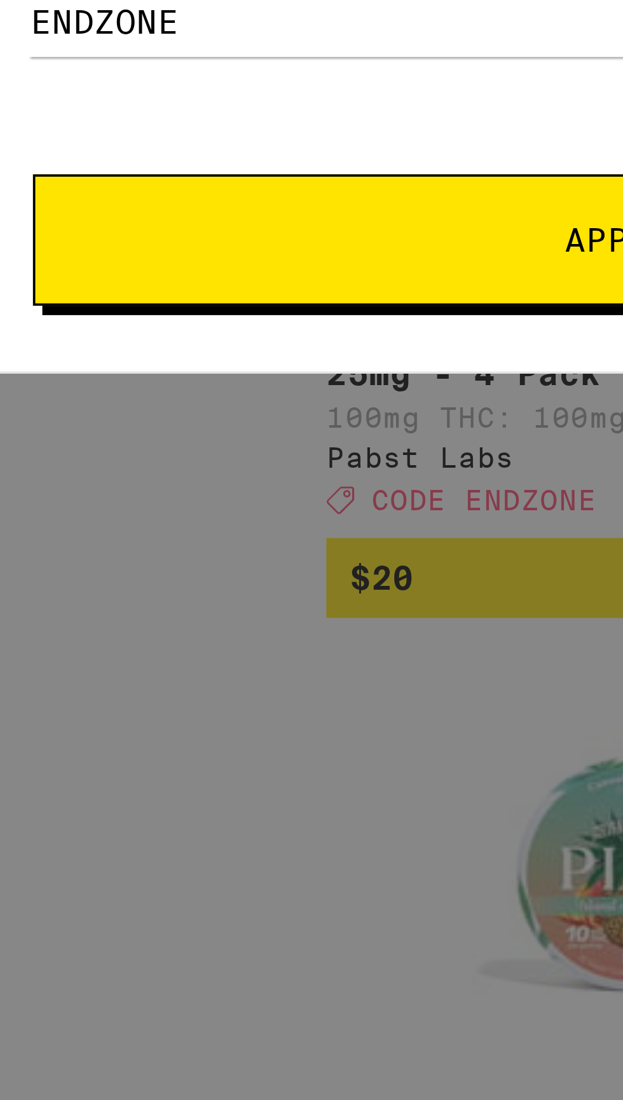
click at [288, 597] on span "Apply" at bounding box center [311, 598] width 229 height 9
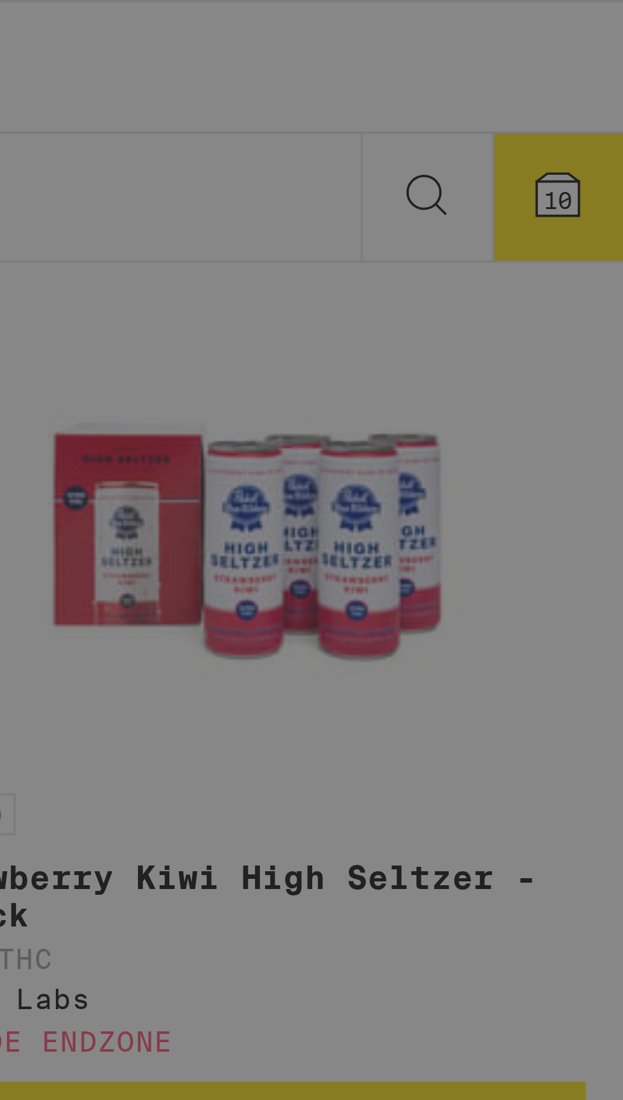
click at [610, 52] on div "Success! Your promo has been applied to this order. Promo Code ENDZONE Keep Sho…" at bounding box center [311, 550] width 623 height 1100
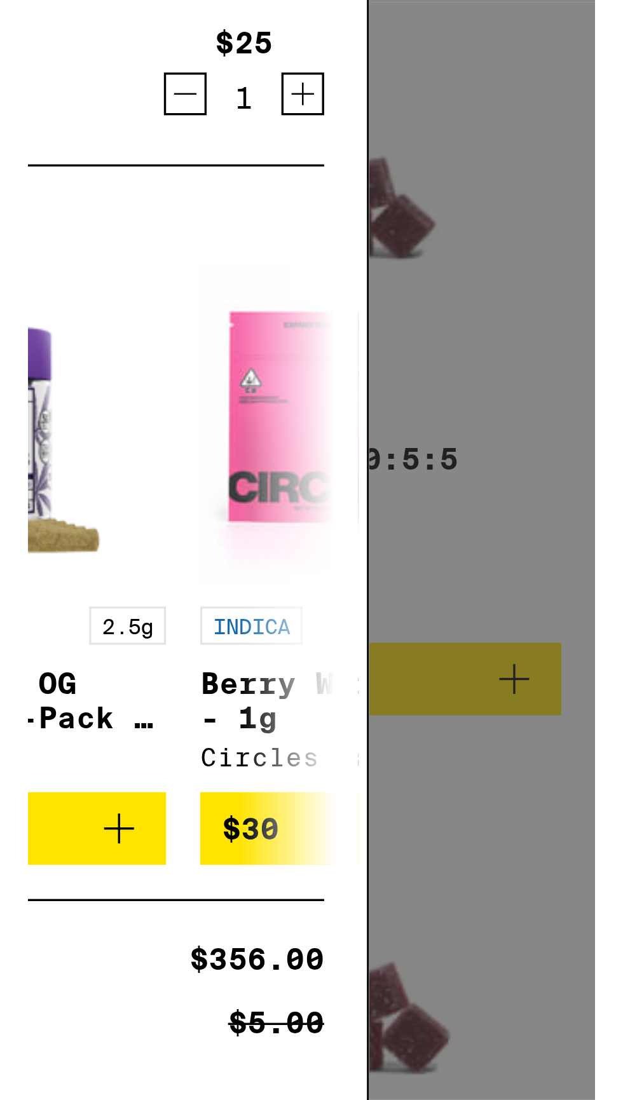
scroll to position [5033, 0]
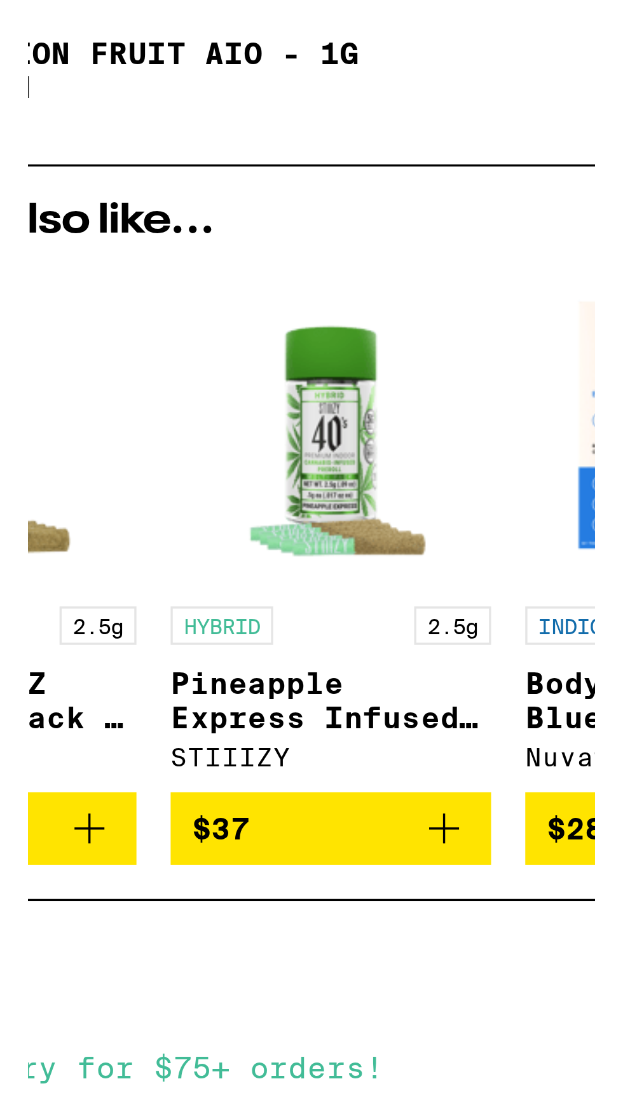
click at [266, 655] on icon "Add to bag" at bounding box center [270, 651] width 9 height 9
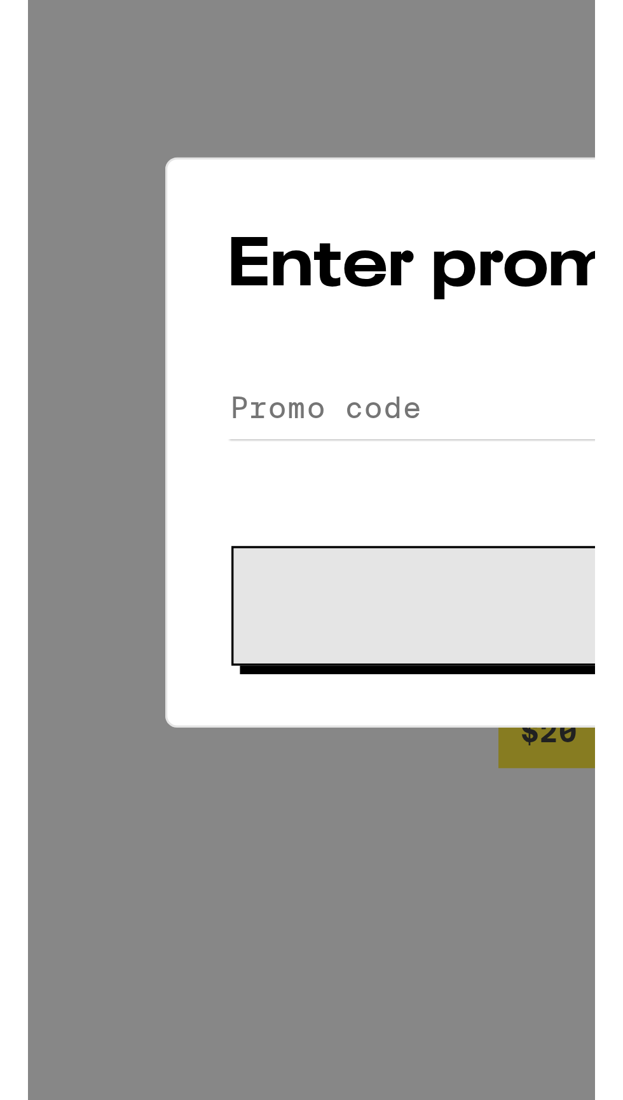
scroll to position [5192, 0]
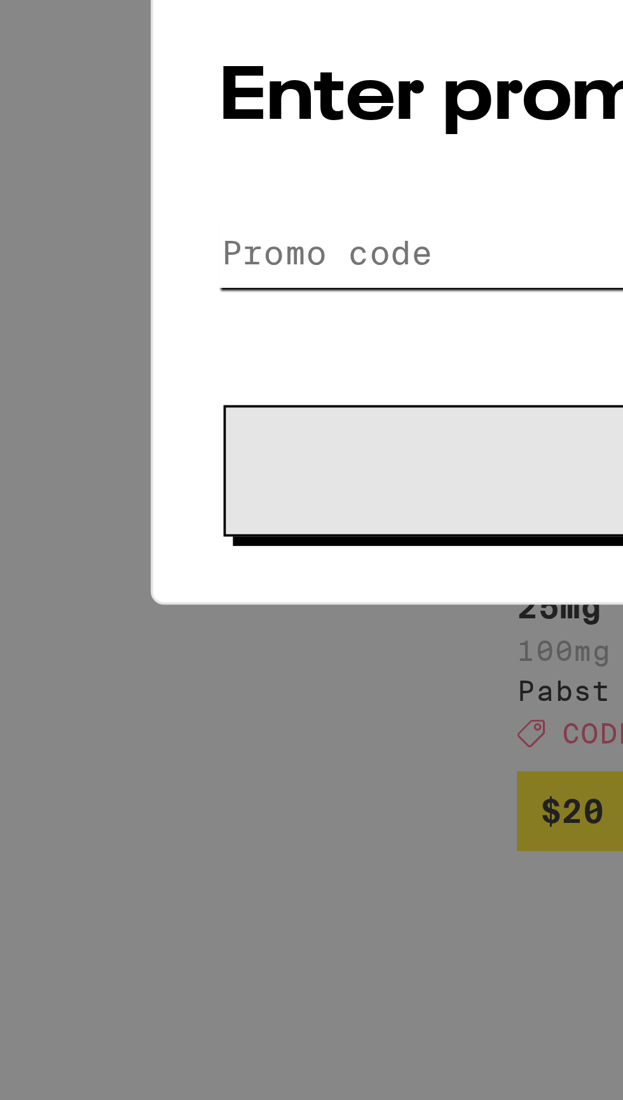
click at [219, 535] on input "Promo Code" at bounding box center [311, 539] width 319 height 19
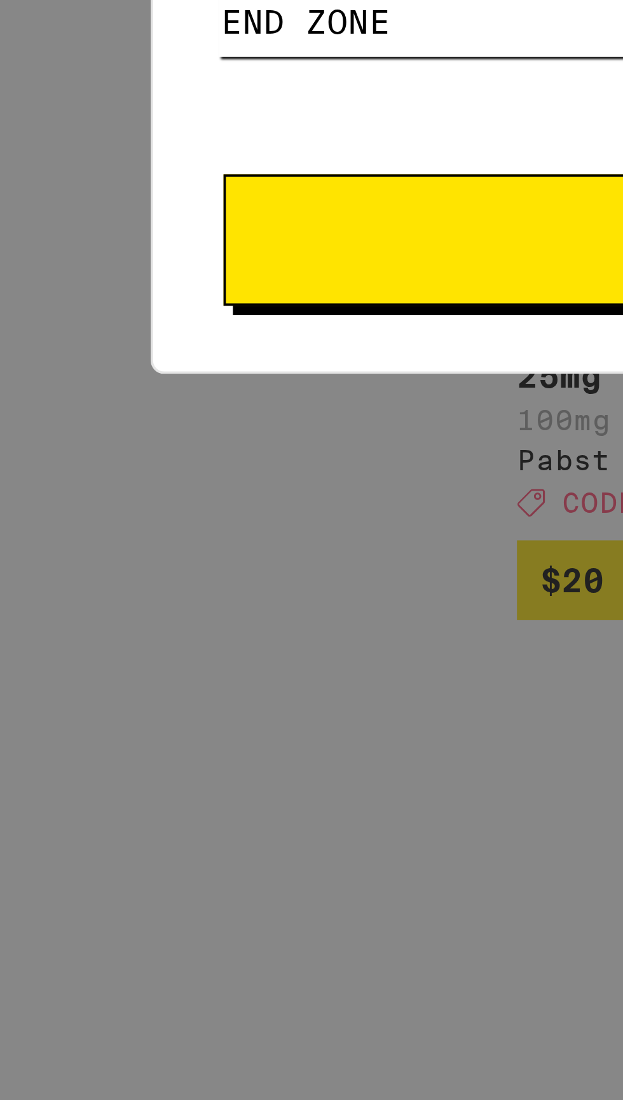
click at [178, 539] on input "END ZONE" at bounding box center [311, 539] width 319 height 19
type input "ENDZONE"
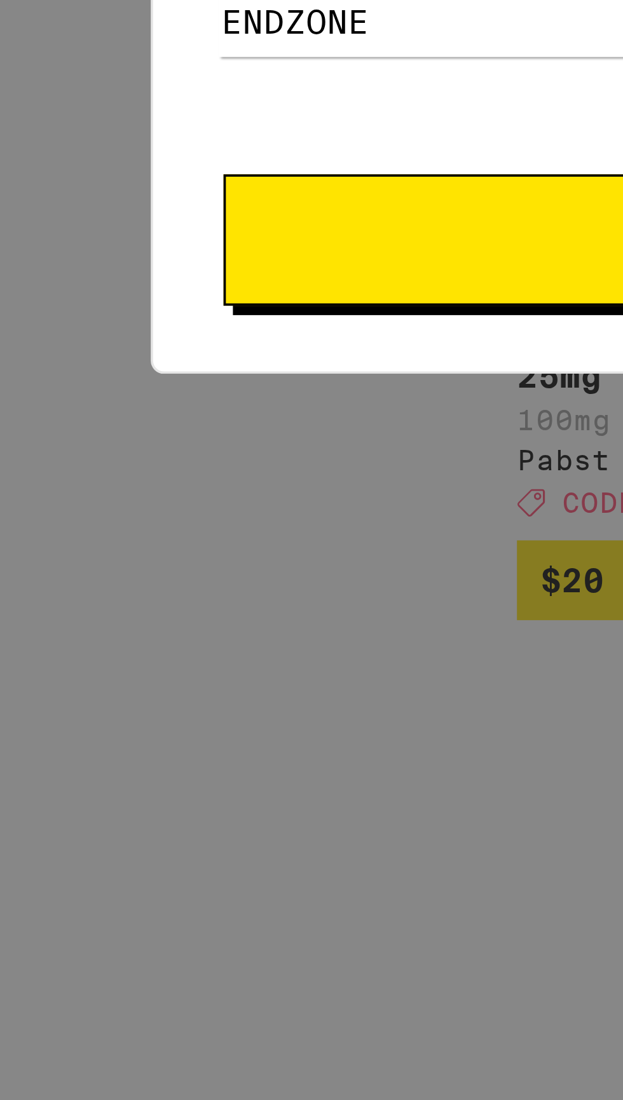
click at [239, 603] on span "Apply" at bounding box center [311, 598] width 229 height 9
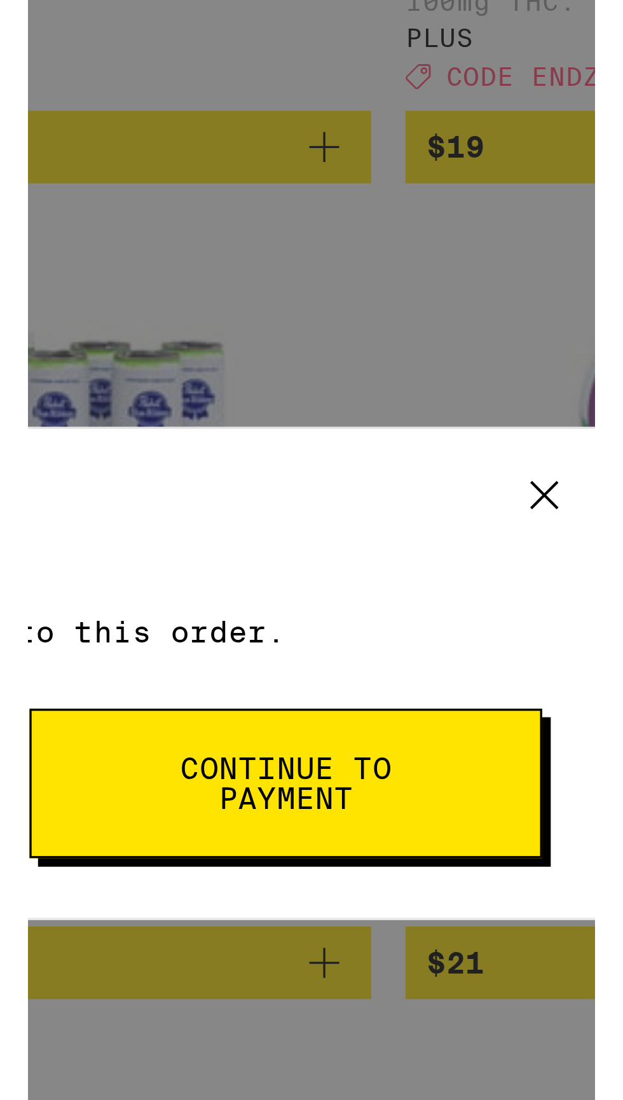
click at [433, 631] on button "Continue to payment" at bounding box center [392, 637] width 153 height 44
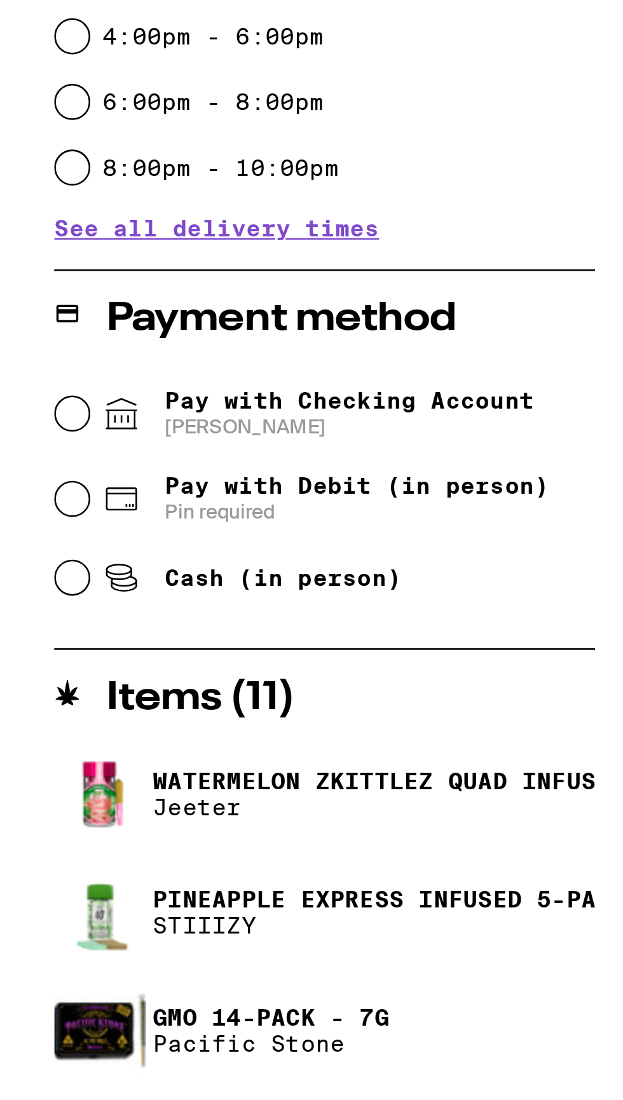
click at [180, 603] on span "Pay with Checking Account [PERSON_NAME]" at bounding box center [124, 610] width 143 height 20
click at [24, 604] on input "Pay with Checking Account [PERSON_NAME]" at bounding box center [17, 610] width 13 height 13
radio input "true"
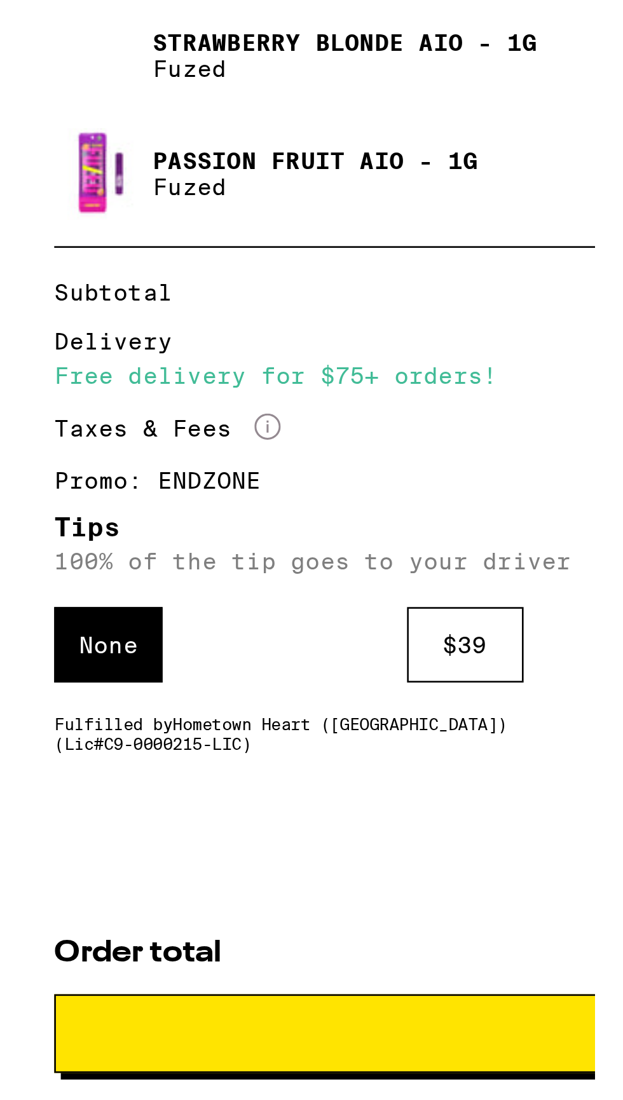
scroll to position [354, 0]
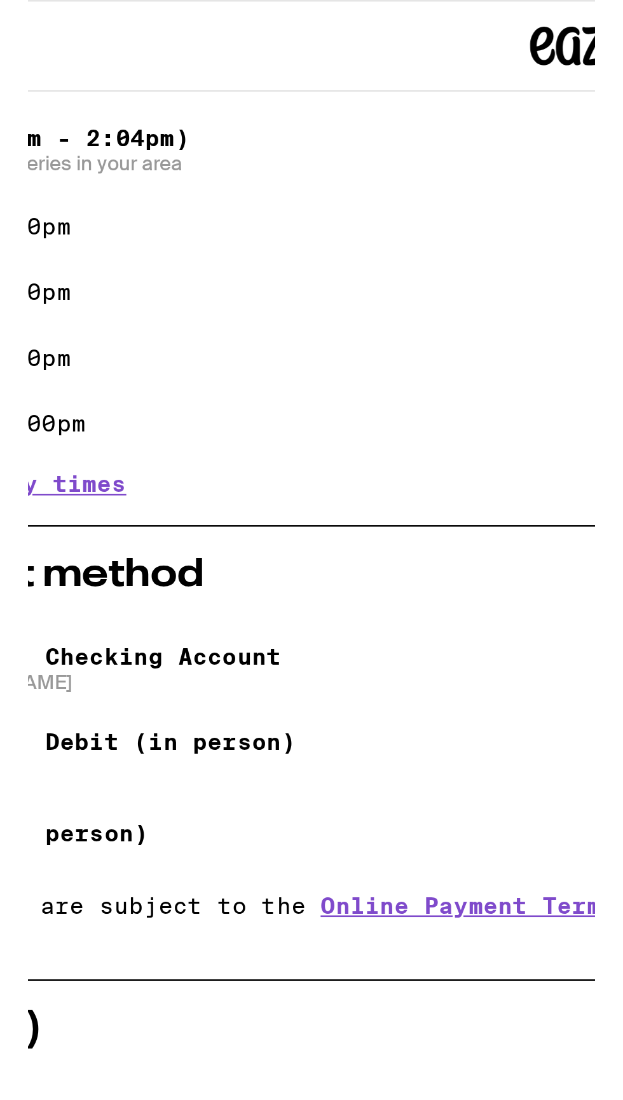
scroll to position [0, 0]
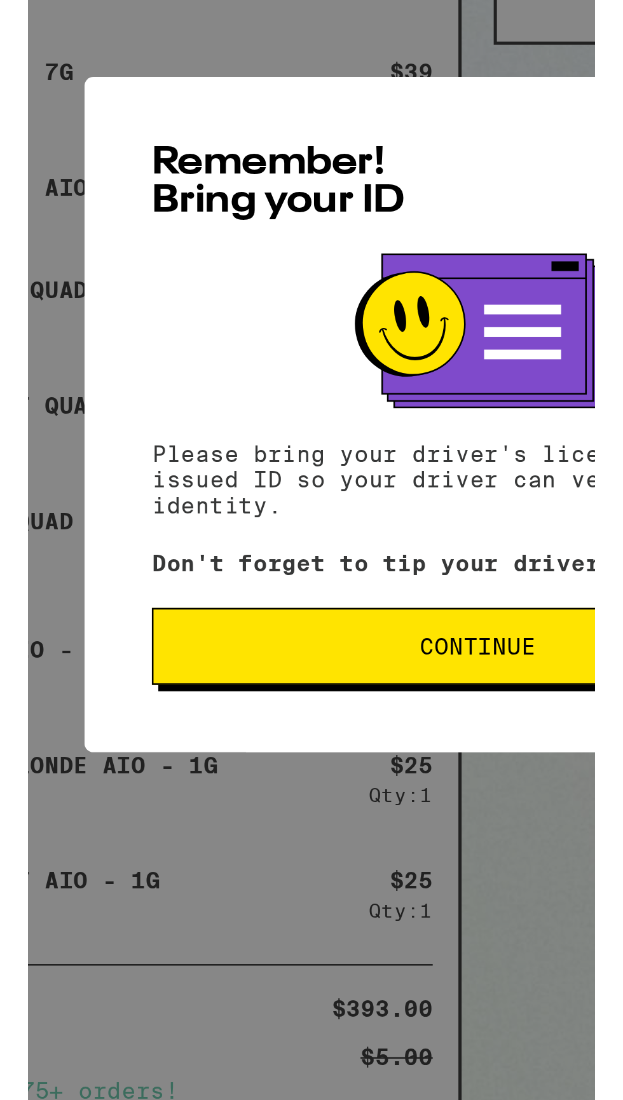
click at [322, 699] on span "Continue" at bounding box center [312, 696] width 46 height 9
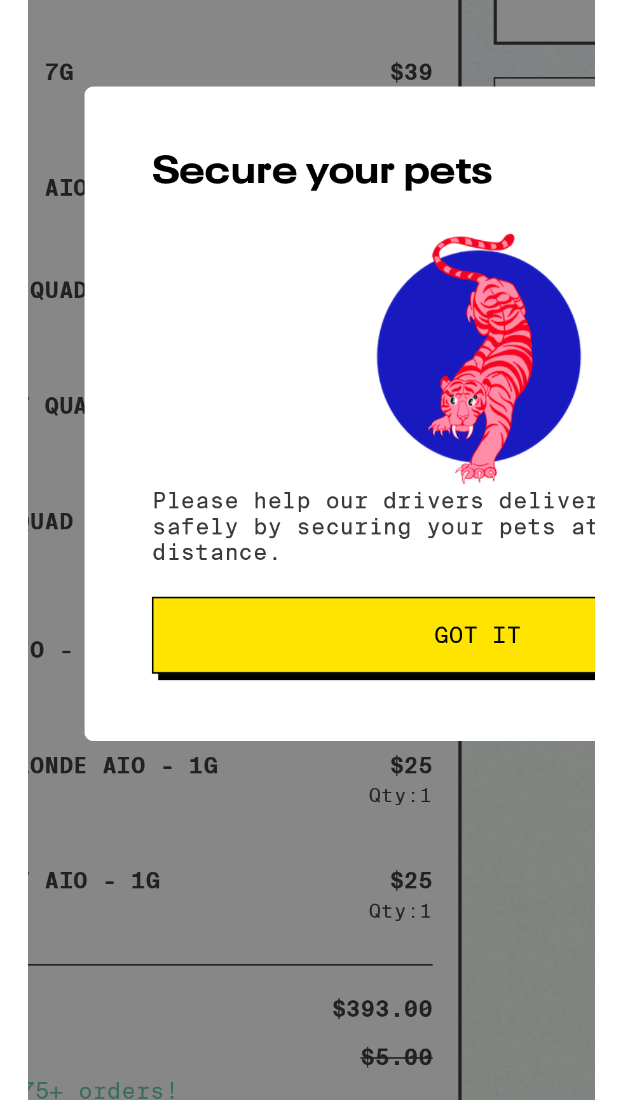
click at [337, 689] on button "Got it" at bounding box center [311, 692] width 258 height 31
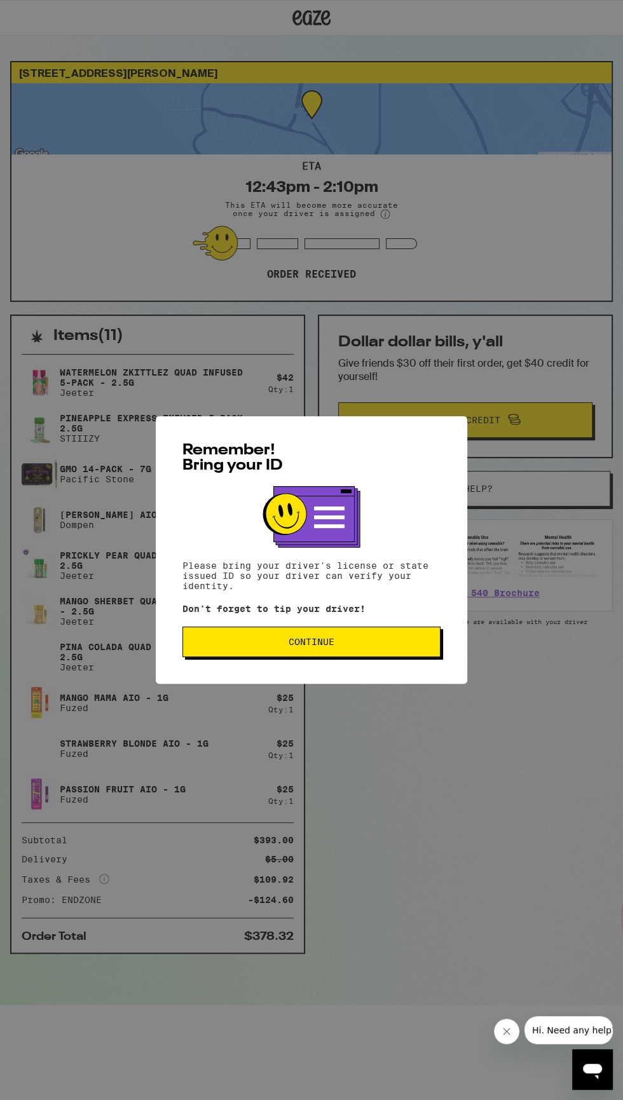
click at [380, 644] on span "Continue" at bounding box center [311, 641] width 236 height 9
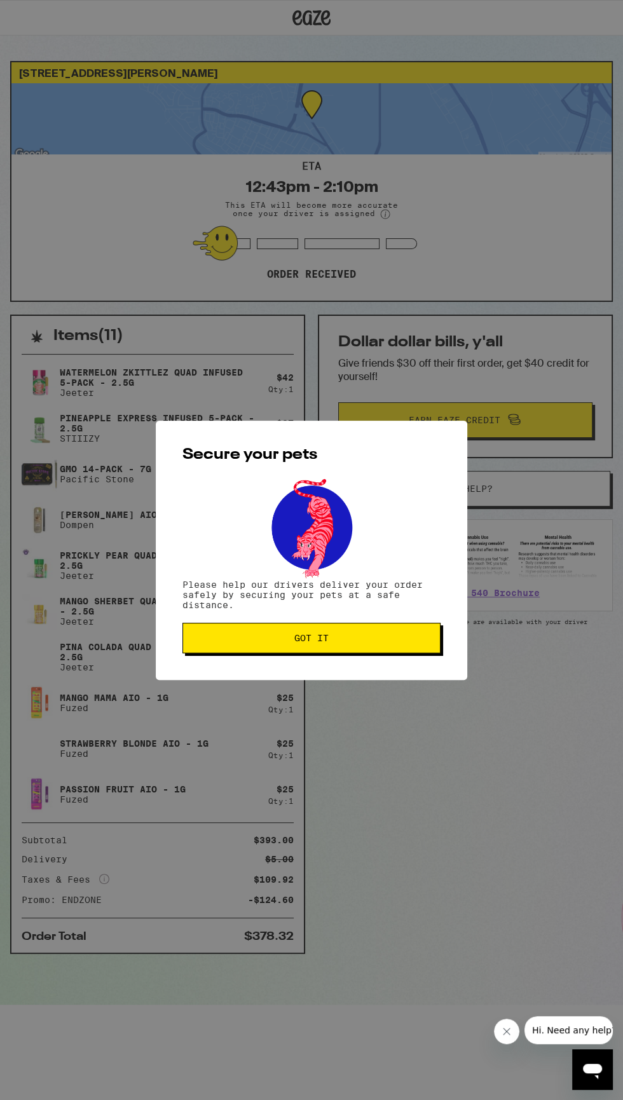
click at [387, 636] on span "Got it" at bounding box center [311, 638] width 236 height 9
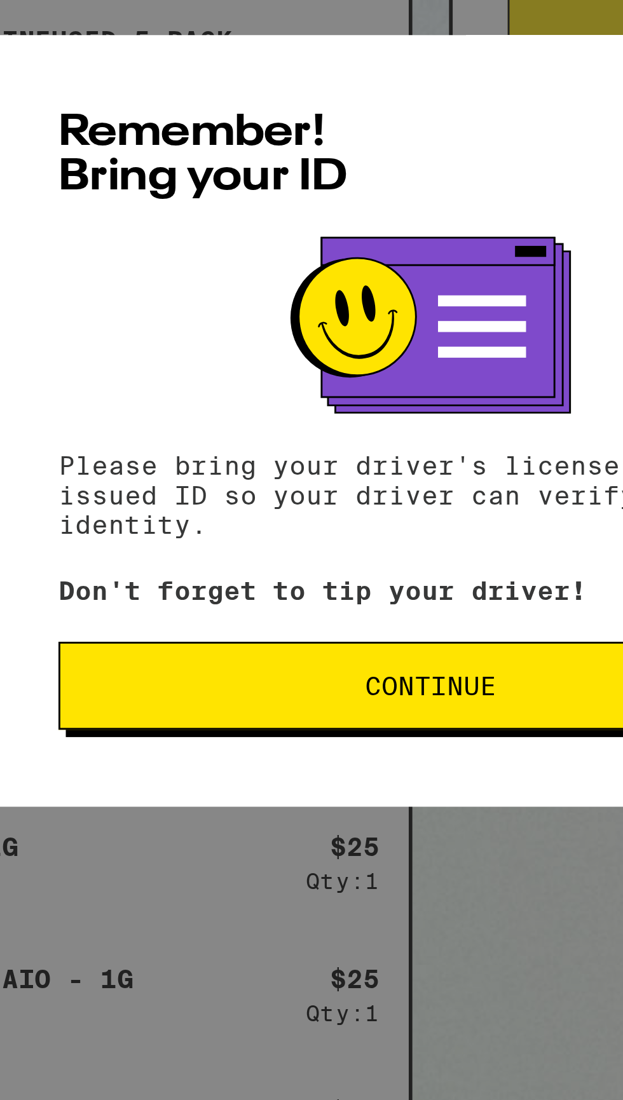
click at [342, 644] on span "Continue" at bounding box center [311, 641] width 236 height 9
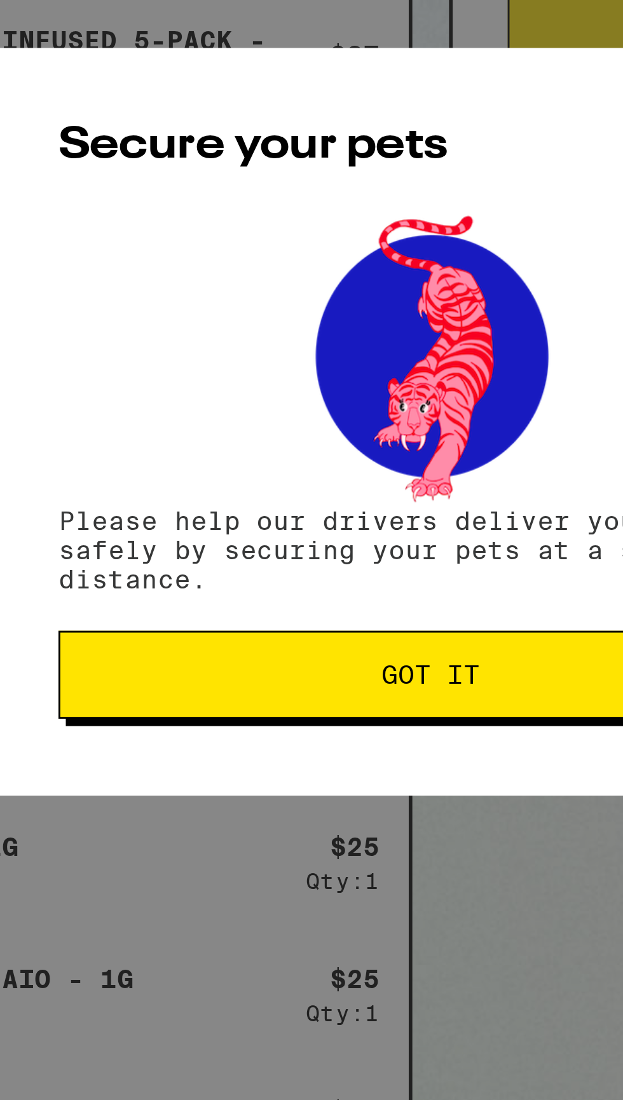
click at [331, 645] on button "Got it" at bounding box center [311, 638] width 258 height 31
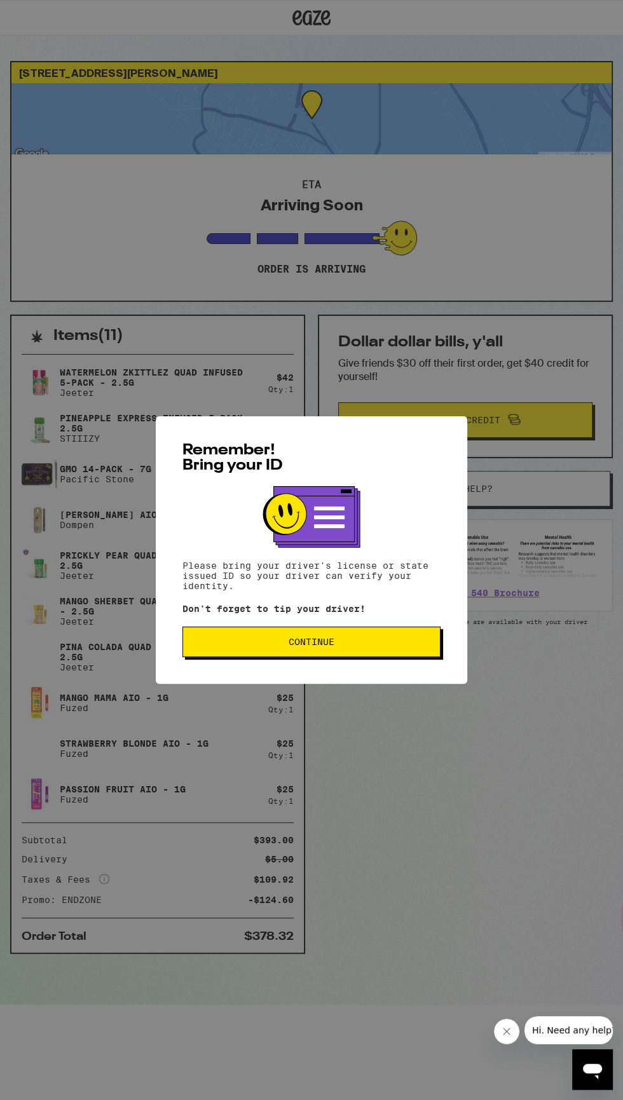
click at [355, 608] on p "Don't forget to tip your driver!" at bounding box center [311, 609] width 258 height 10
click at [381, 644] on span "Continue" at bounding box center [311, 641] width 236 height 9
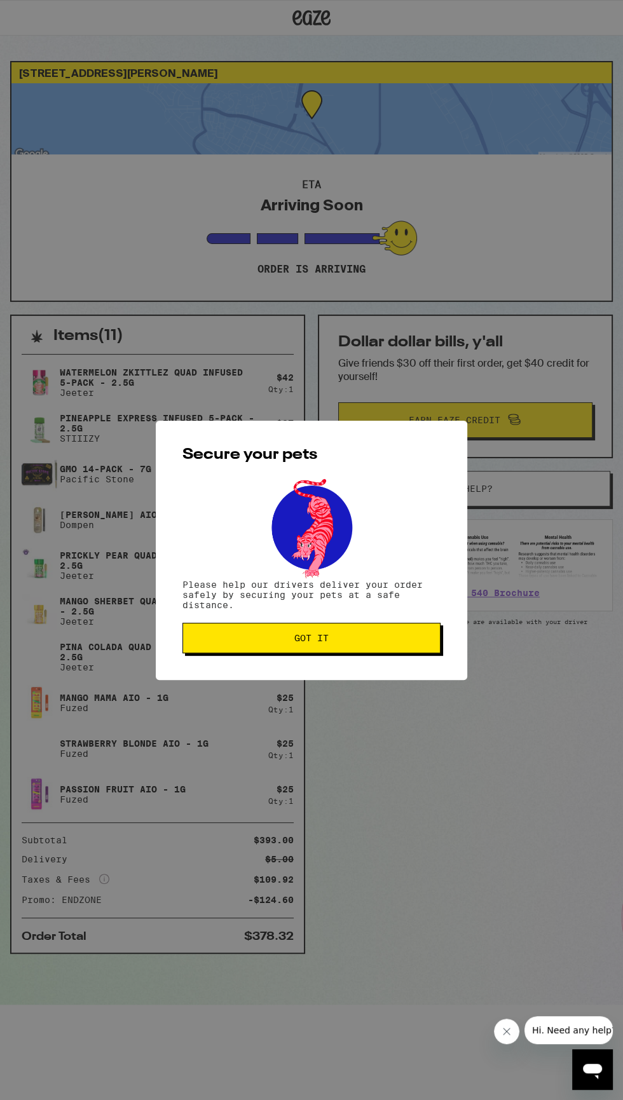
click at [369, 640] on span "Got it" at bounding box center [311, 638] width 236 height 9
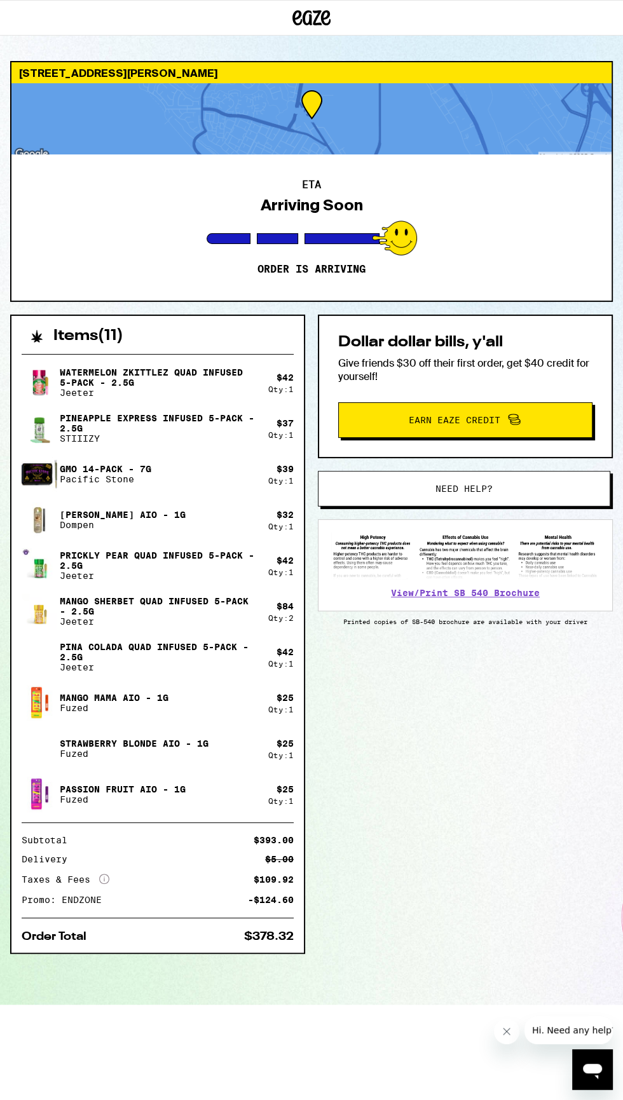
click at [440, 137] on div at bounding box center [311, 118] width 600 height 71
